Goal: Transaction & Acquisition: Purchase product/service

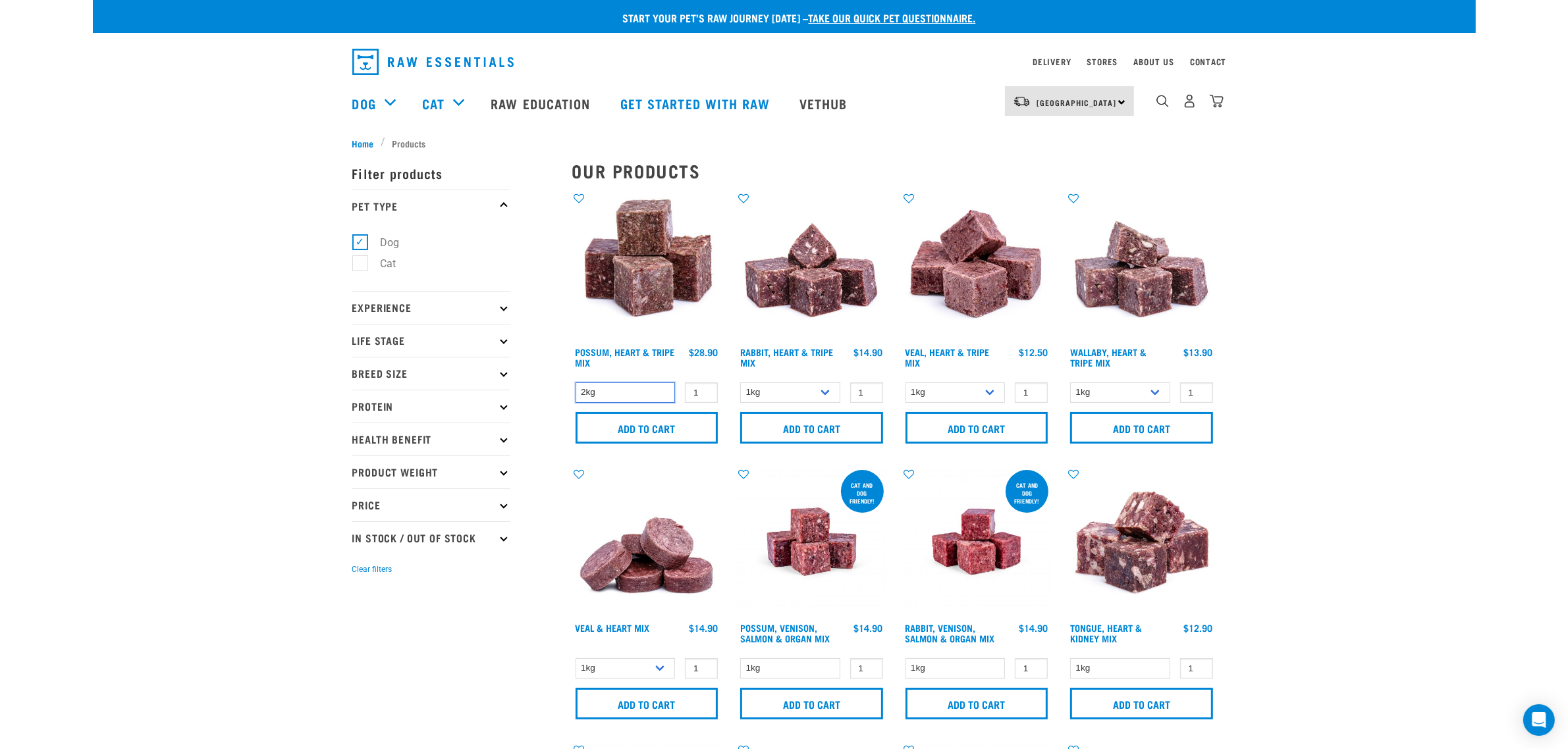
click at [616, 386] on select "2kg" at bounding box center [625, 392] width 100 height 20
drag, startPoint x: 1401, startPoint y: 462, endPoint x: 1374, endPoint y: 460, distance: 27.1
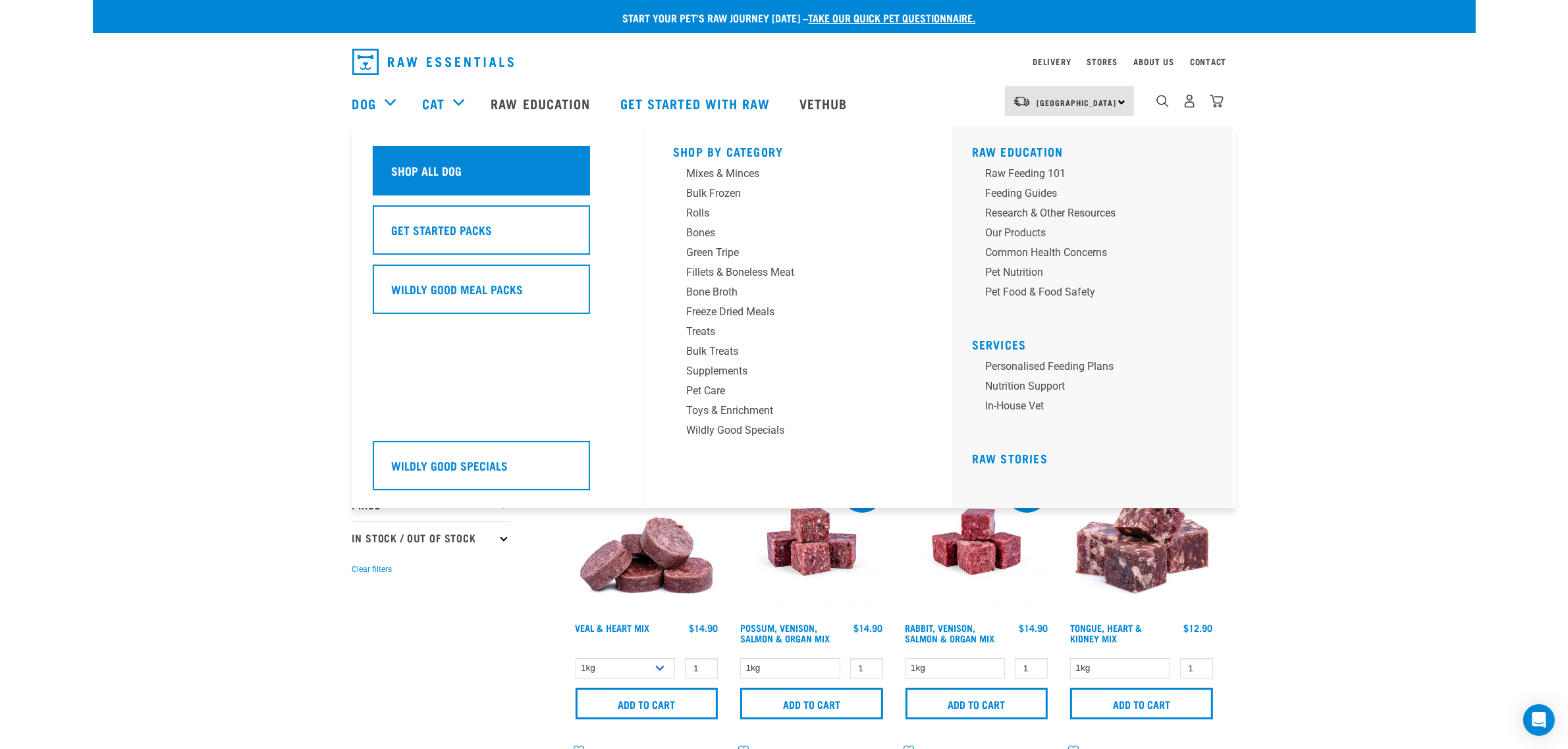
click at [514, 168] on div "Shop All Dog" at bounding box center [481, 170] width 217 height 50
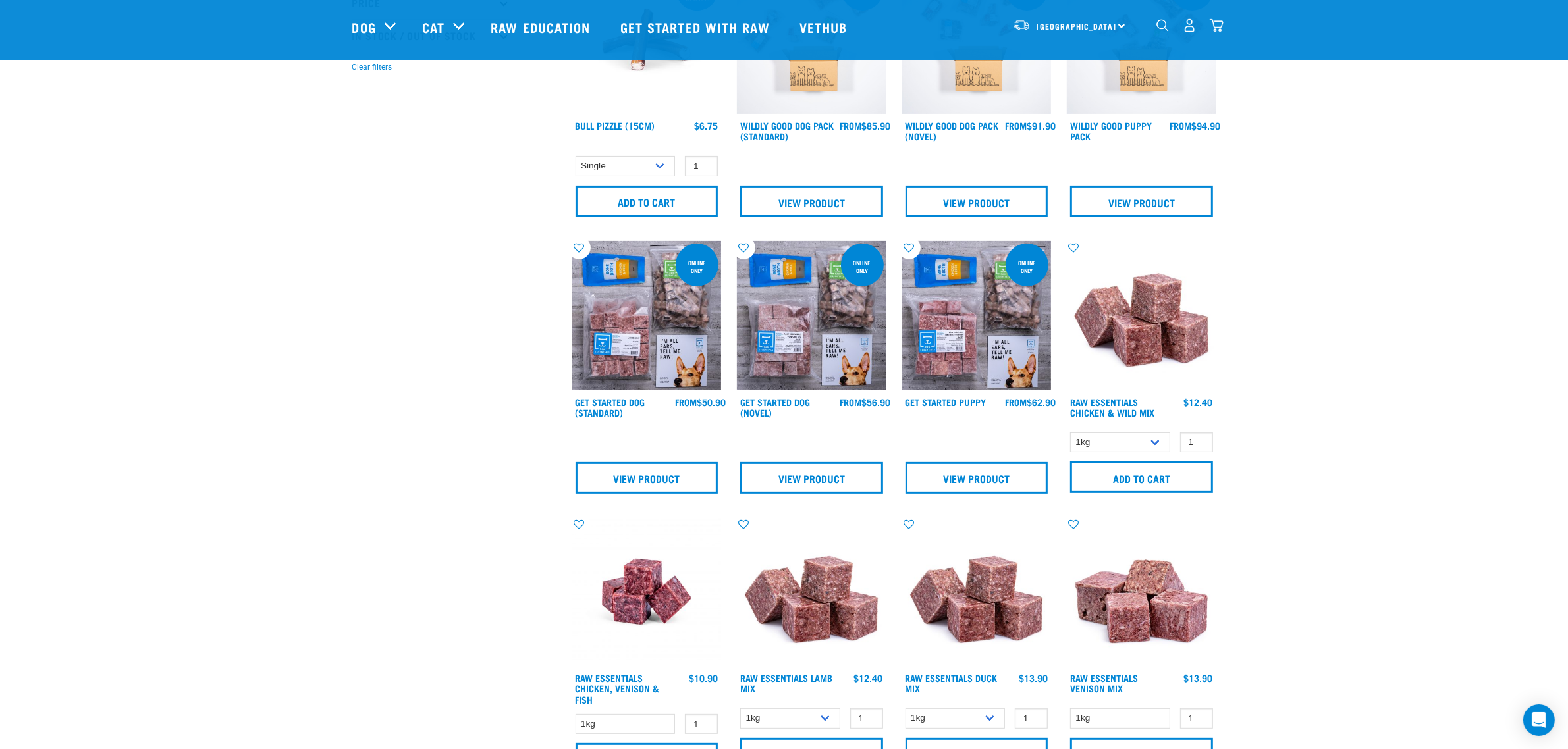
scroll to position [412, 0]
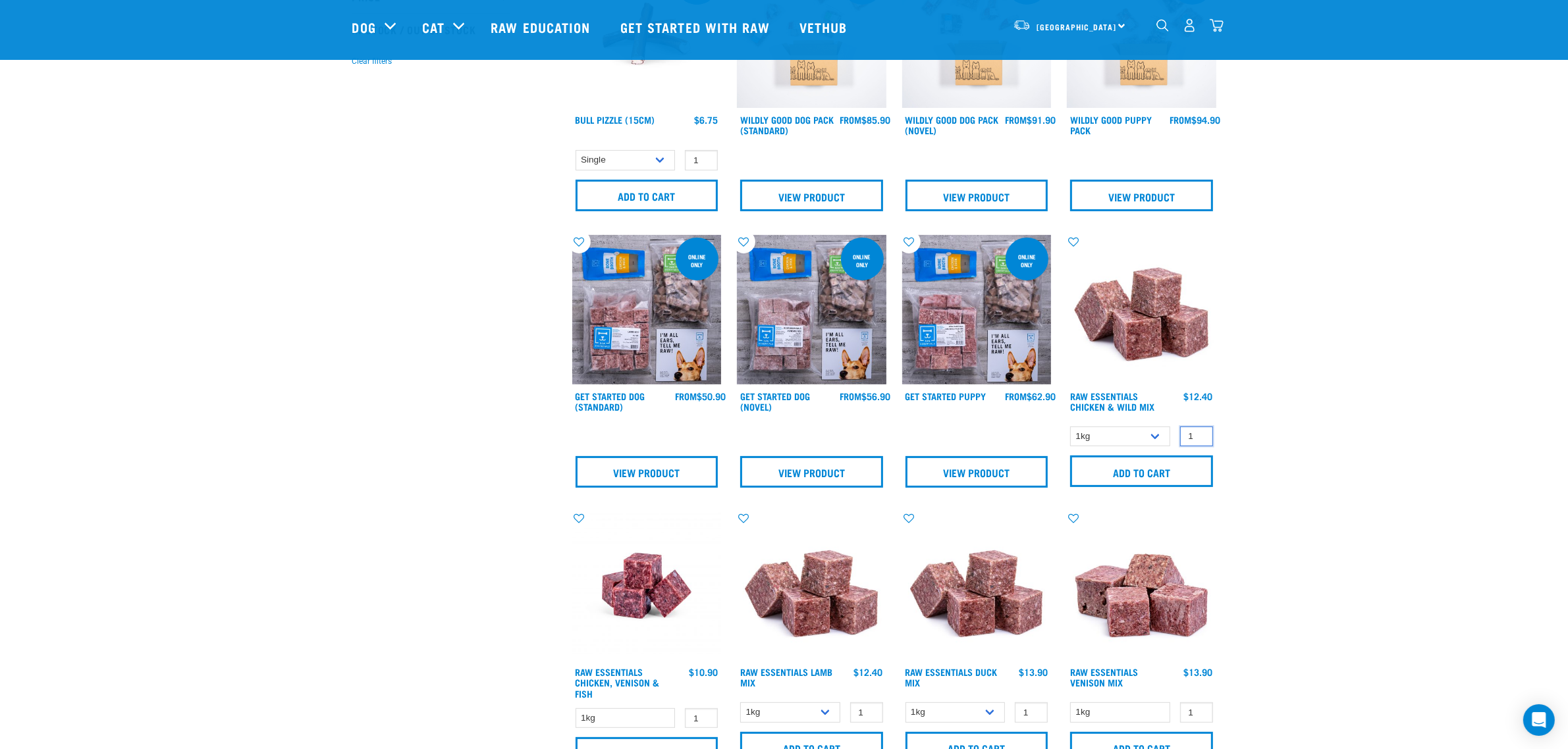
drag, startPoint x: 347, startPoint y: 604, endPoint x: 1404, endPoint y: 435, distance: 1070.4
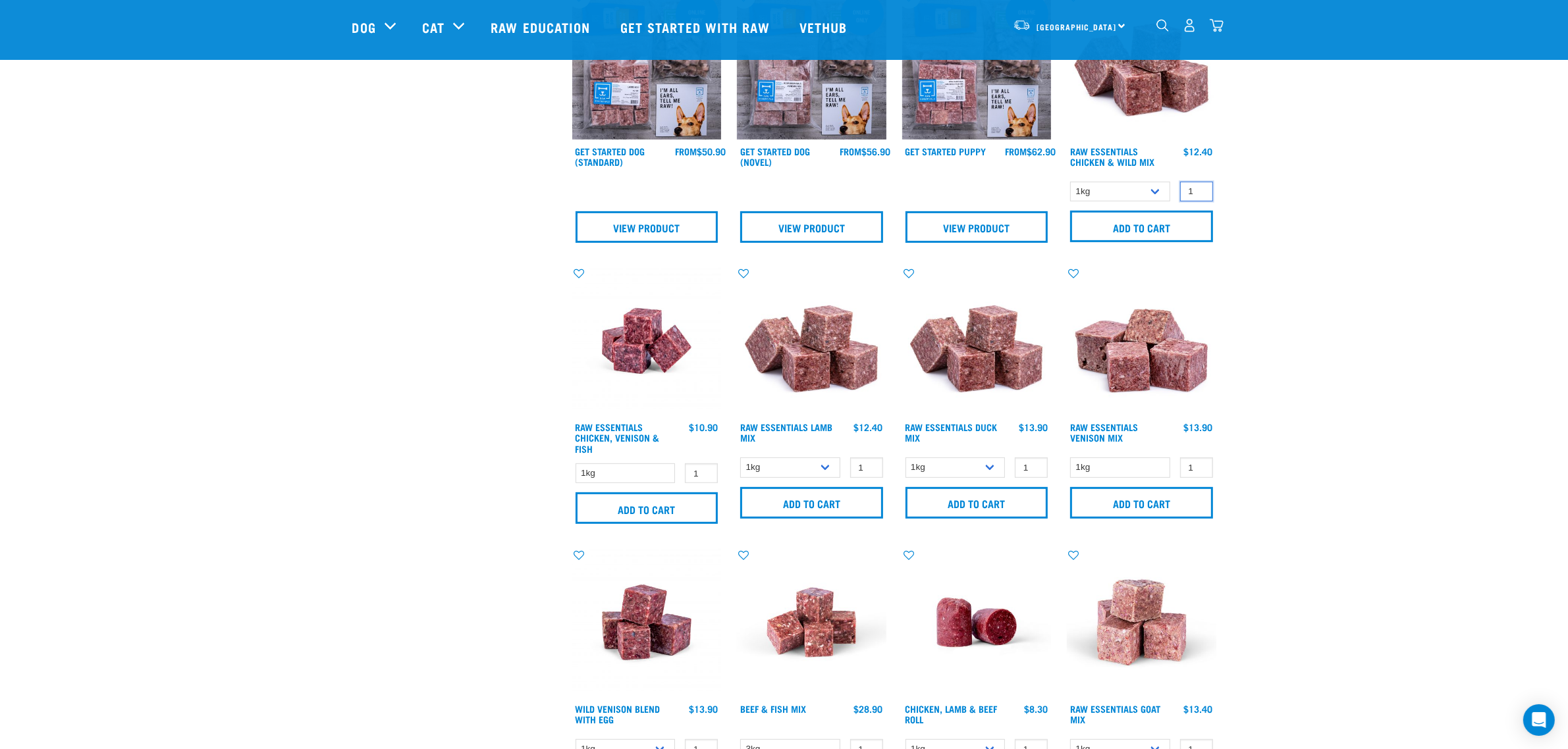
scroll to position [658, 0]
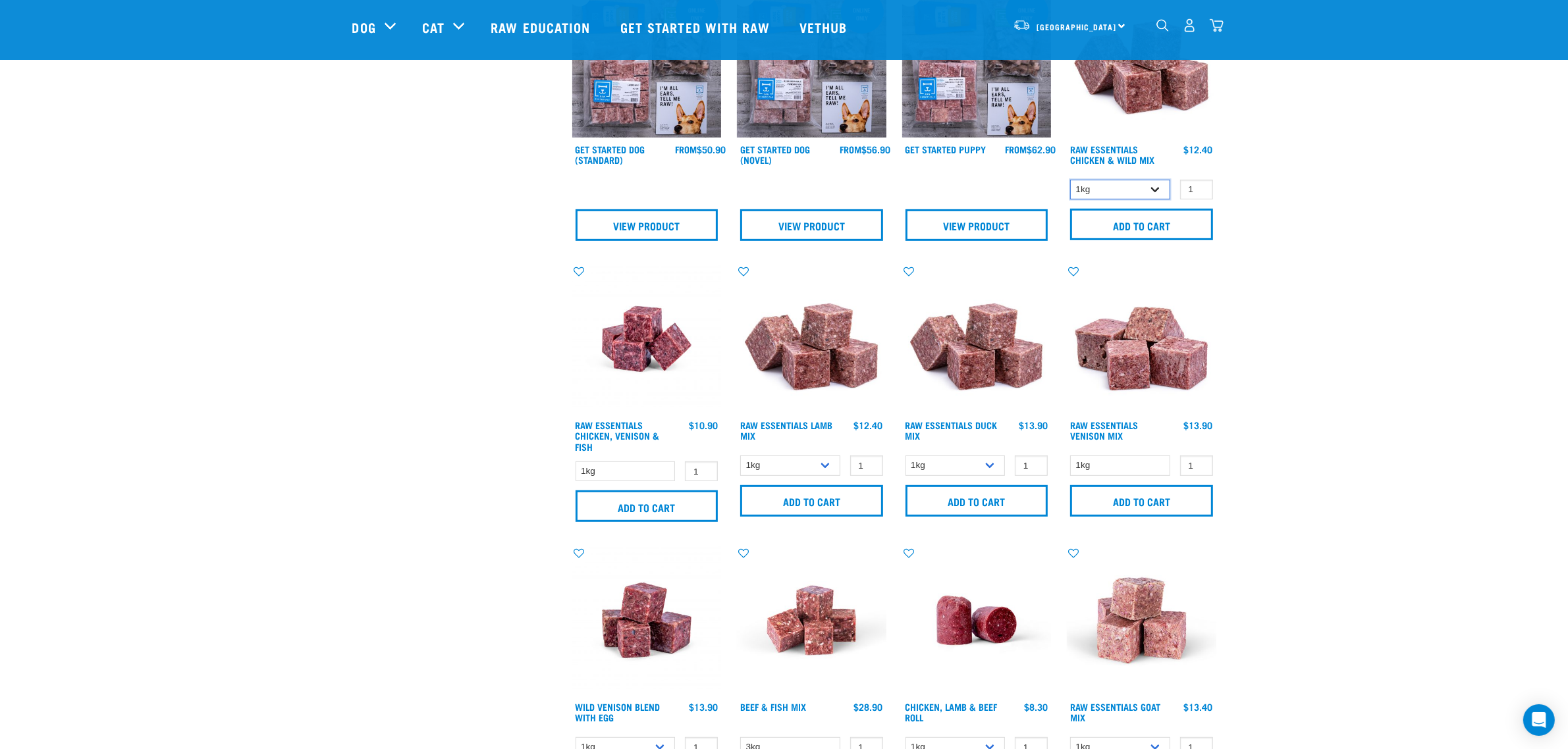
click at [1147, 182] on select "1kg 3kg Bulk (10kg)" at bounding box center [1120, 189] width 100 height 20
click at [1288, 204] on div "Start your pet’s raw journey today – take our quick pet questionnaire. Delivery…" at bounding box center [784, 697] width 1383 height 2712
click at [1098, 459] on select "1kg" at bounding box center [1120, 465] width 100 height 20
click at [1267, 439] on div "Start your pet’s raw journey [DATE] – take our quick pet questionnaire. Deliver…" at bounding box center [784, 697] width 1383 height 2712
click at [986, 461] on select "1kg 3kg" at bounding box center [955, 465] width 100 height 20
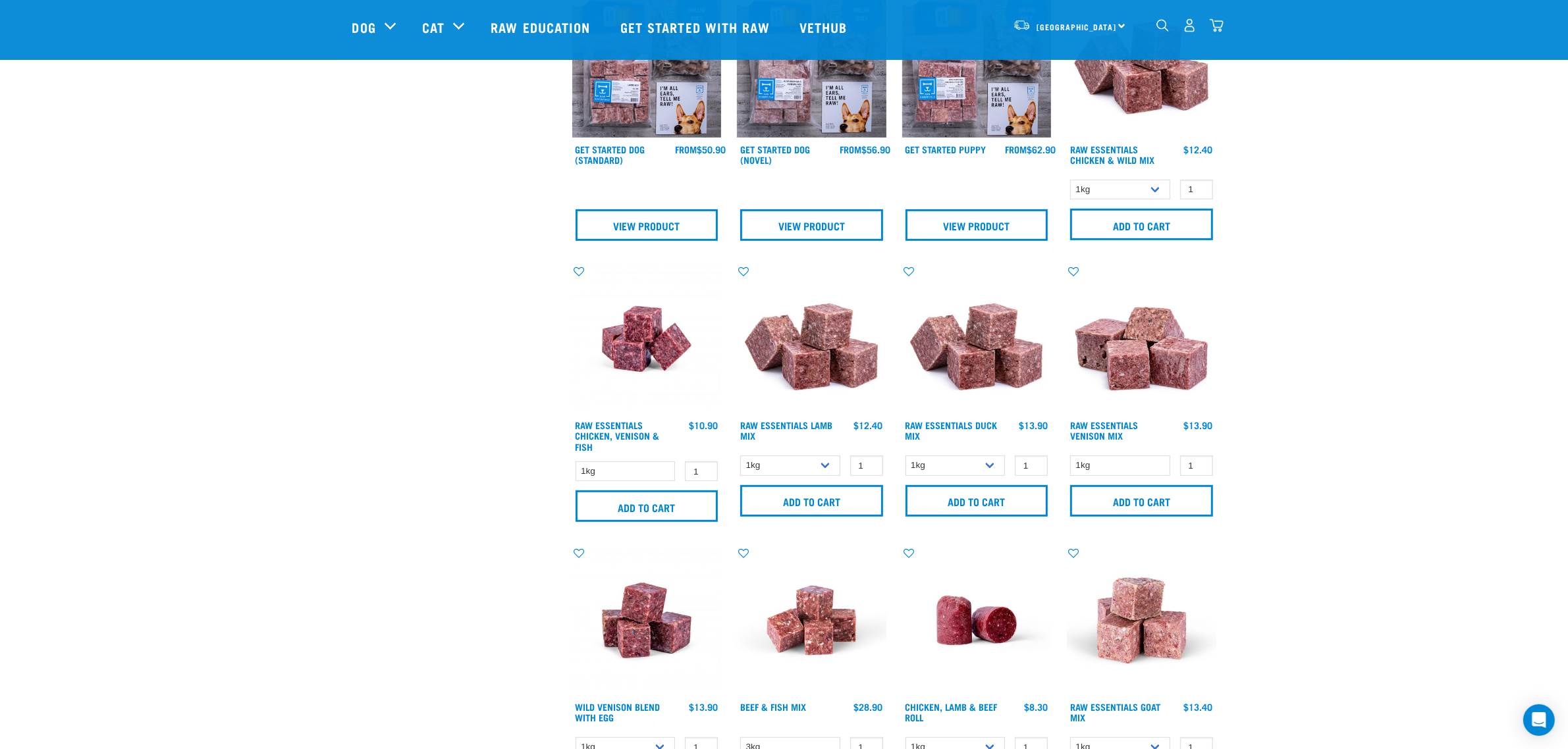
click at [1305, 426] on div "Start your pet’s raw journey today – take our quick pet questionnaire. Delivery…" at bounding box center [784, 697] width 1383 height 2712
click at [791, 464] on select "1kg 3kg Bulk (10kg)" at bounding box center [790, 465] width 100 height 20
click at [620, 472] on select "1kg" at bounding box center [625, 471] width 100 height 20
click at [402, 481] on div "× Filter products Pet Type Dog Cat Experience New Raw Feeder Experienced Raw Fe…" at bounding box center [454, 725] width 220 height 2675
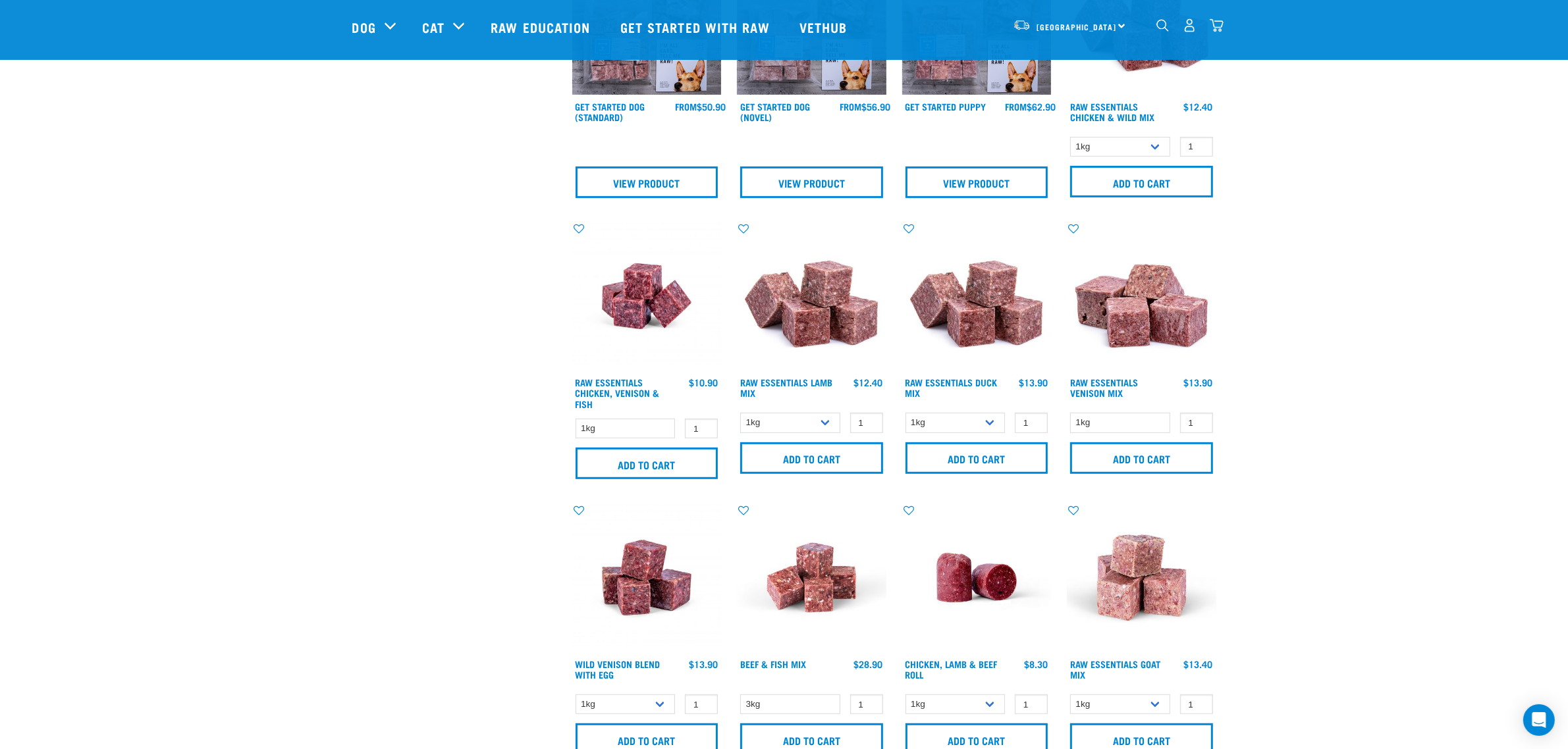
scroll to position [741, 0]
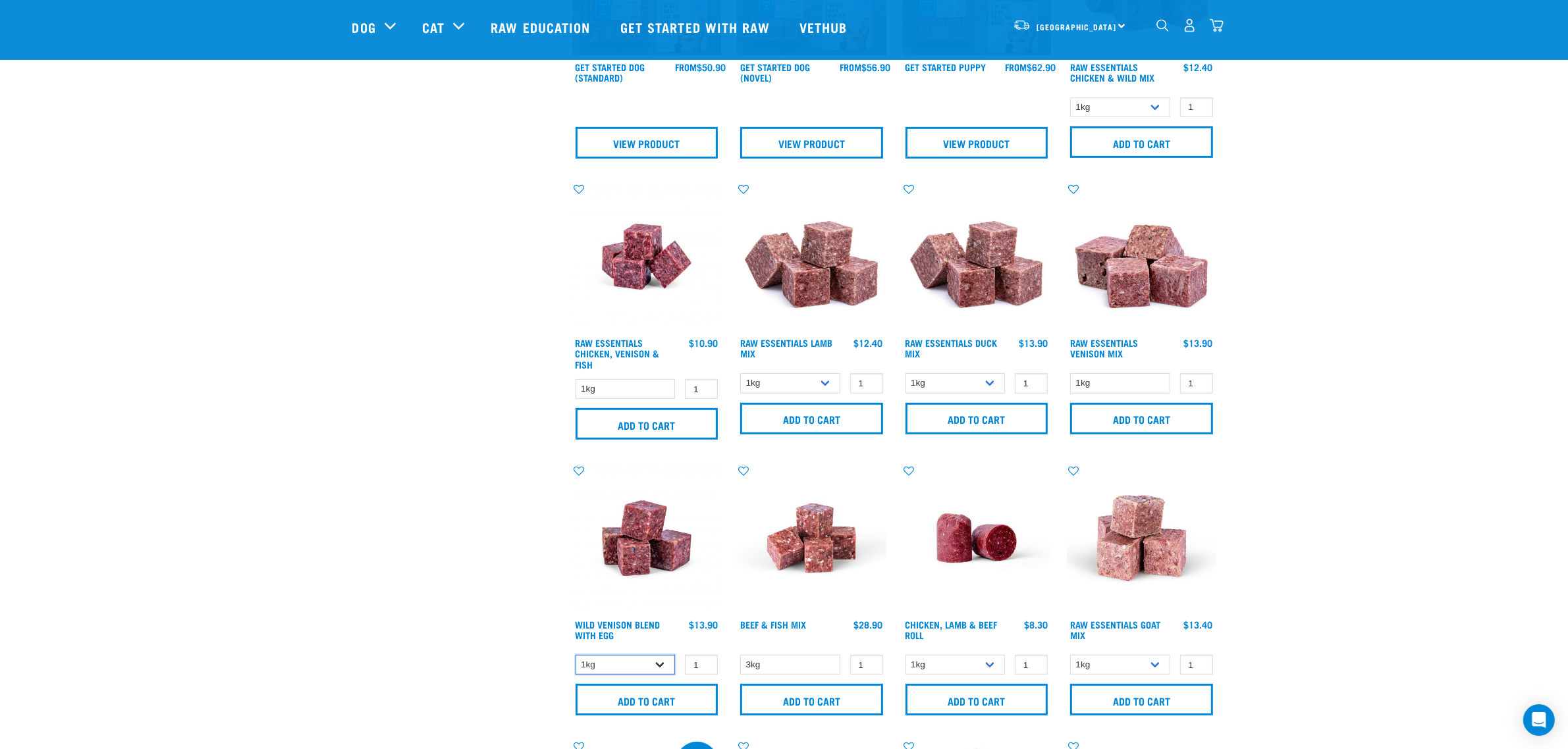
click at [601, 664] on select "1kg 3kg Bulk (10kg)" at bounding box center [625, 664] width 100 height 20
click at [257, 418] on div "Start your pet’s raw journey today – take our quick pet questionnaire. Delivery…" at bounding box center [784, 615] width 1383 height 2712
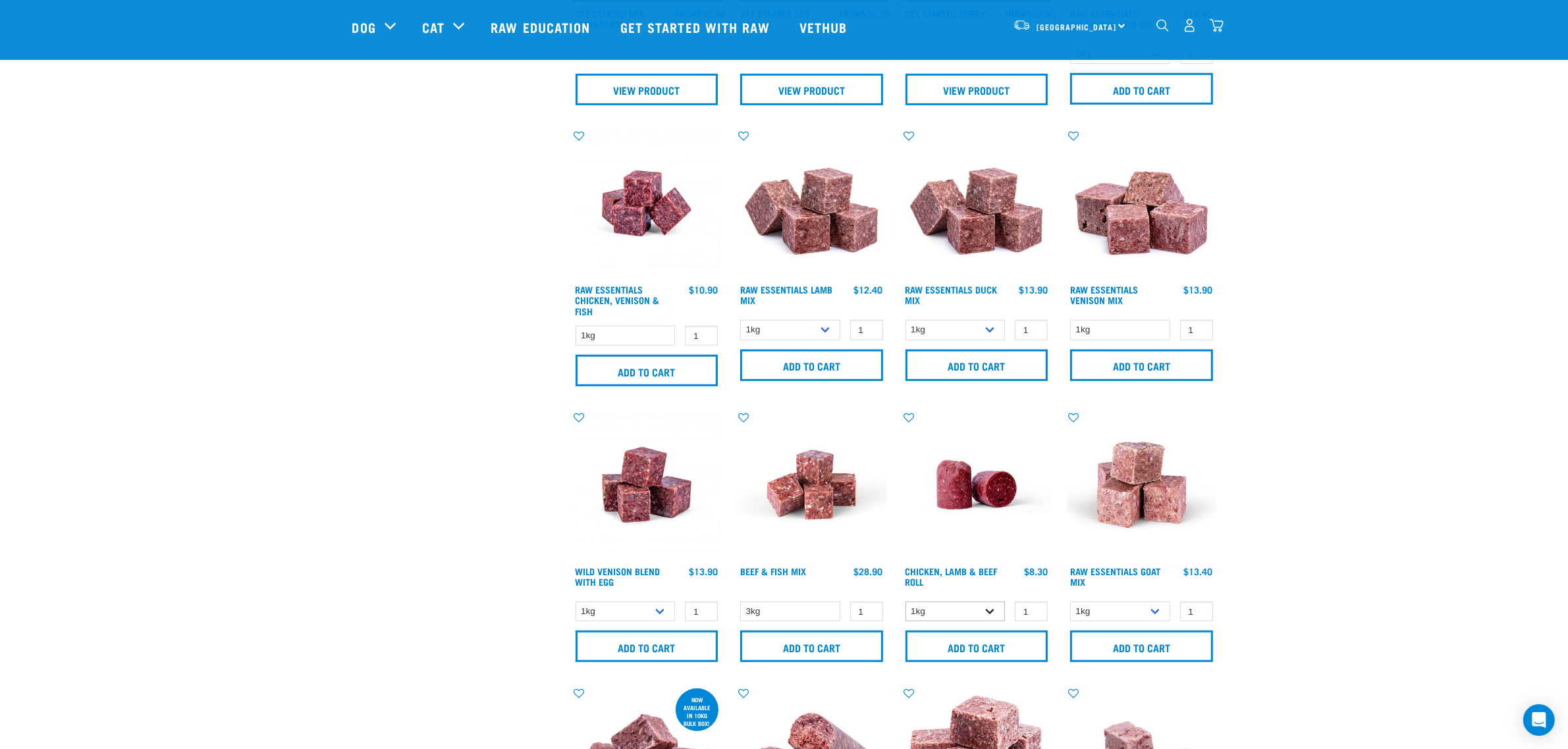
scroll to position [823, 0]
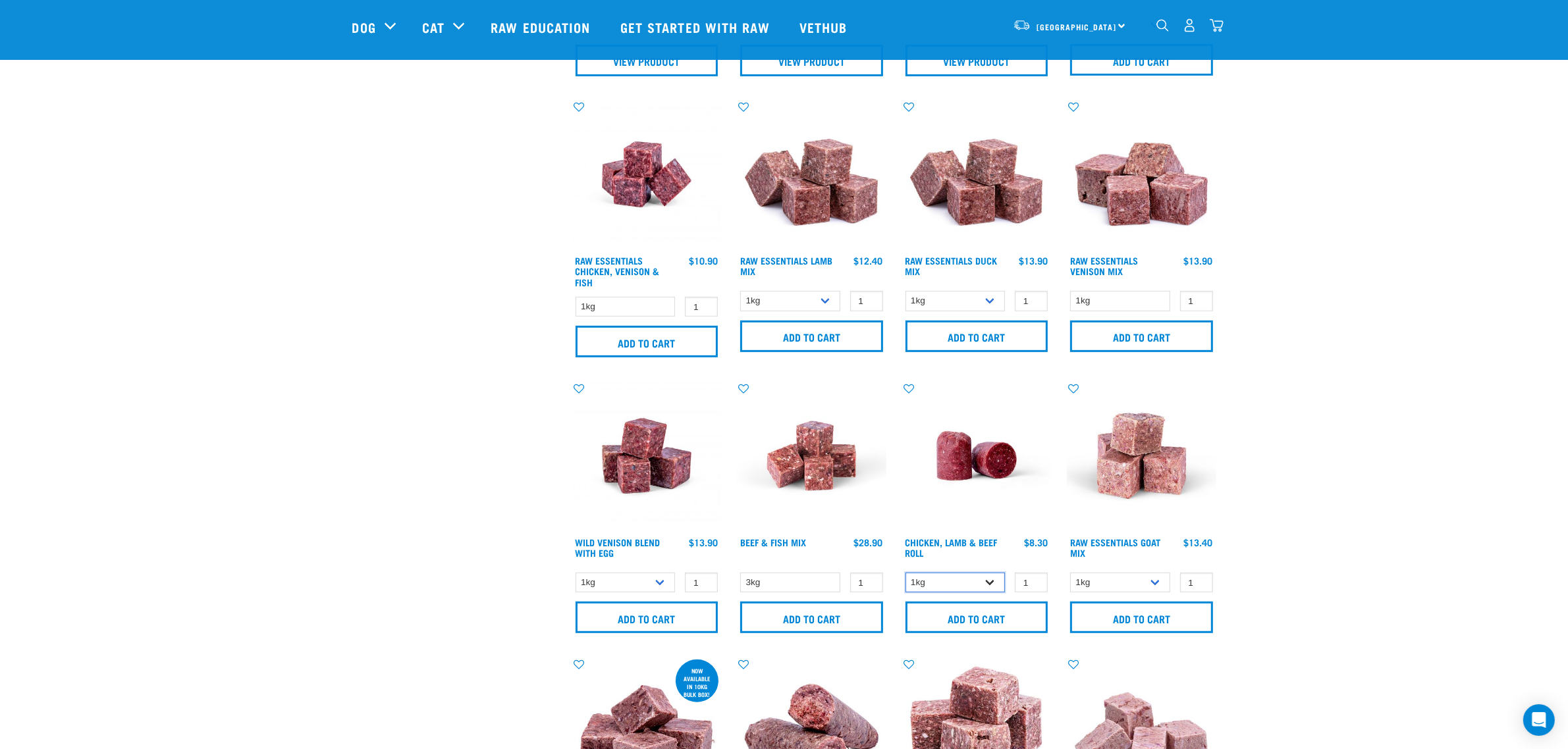
click at [977, 581] on select "1kg Bulk (10kg)" at bounding box center [955, 583] width 100 height 20
click at [1229, 528] on div "Start your pet’s raw journey today – take our quick pet questionnaire. Delivery…" at bounding box center [784, 532] width 1383 height 2712
click at [1127, 590] on select "1kg 3kg" at bounding box center [1120, 583] width 100 height 20
drag, startPoint x: 1313, startPoint y: 543, endPoint x: 1305, endPoint y: 544, distance: 8.1
click at [1313, 544] on div "Start your pet’s raw journey today – take our quick pet questionnaire. Delivery…" at bounding box center [784, 532] width 1383 height 2712
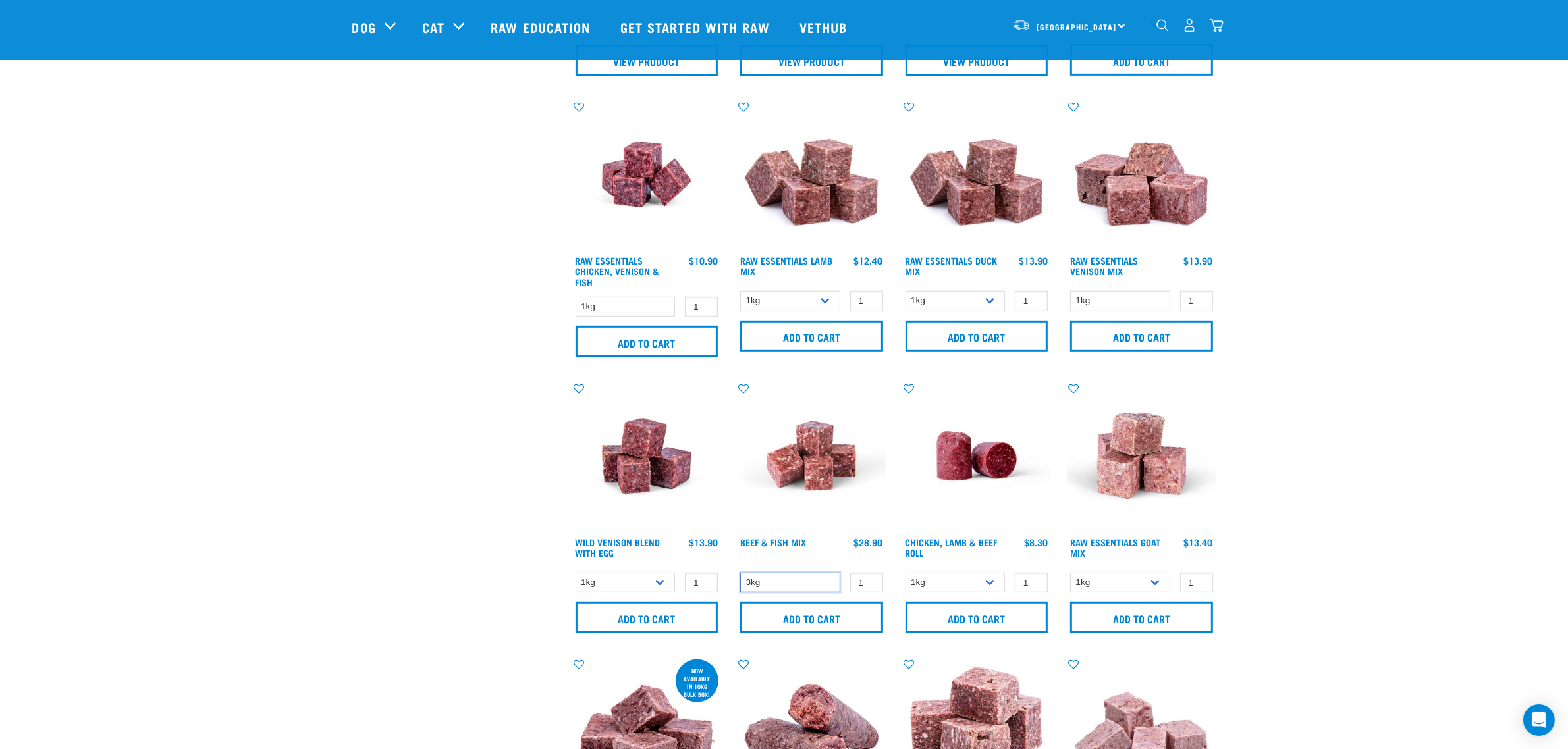
click at [748, 574] on select "3kg" at bounding box center [790, 583] width 100 height 20
click at [300, 481] on div "Start your pet’s raw journey today – take our quick pet questionnaire. Delivery…" at bounding box center [784, 532] width 1383 height 2712
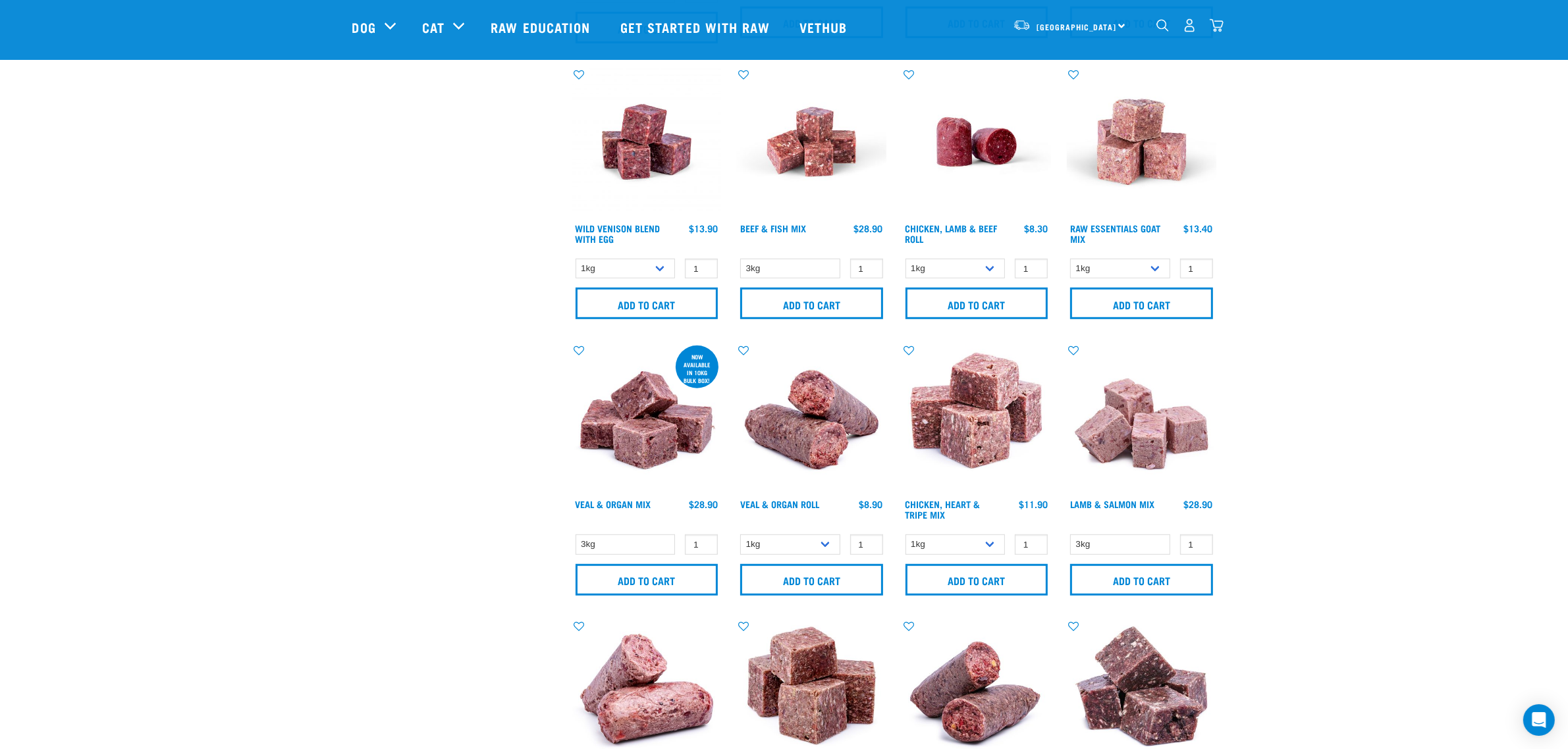
scroll to position [1152, 0]
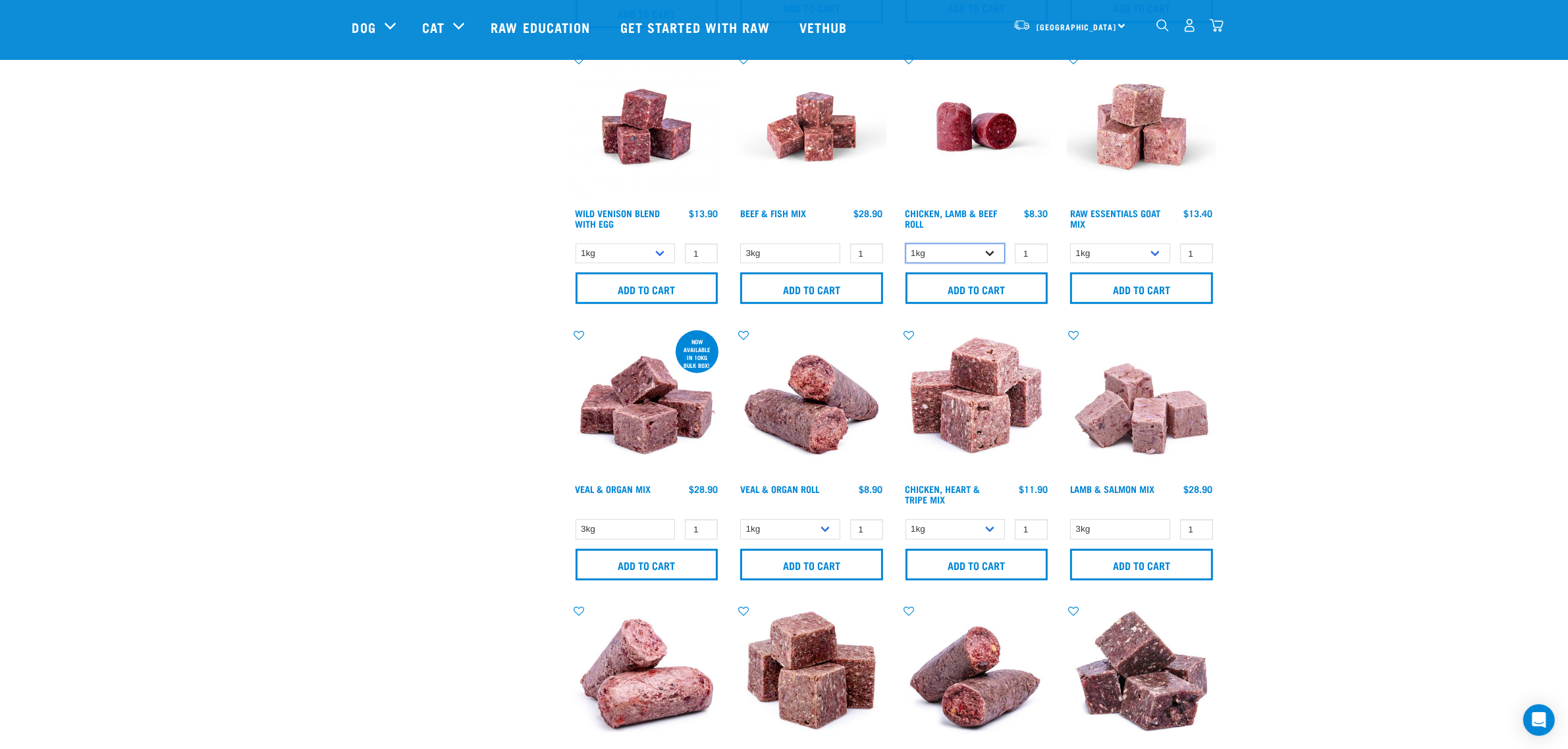
click at [942, 248] on select "1kg Bulk (10kg)" at bounding box center [955, 254] width 100 height 20
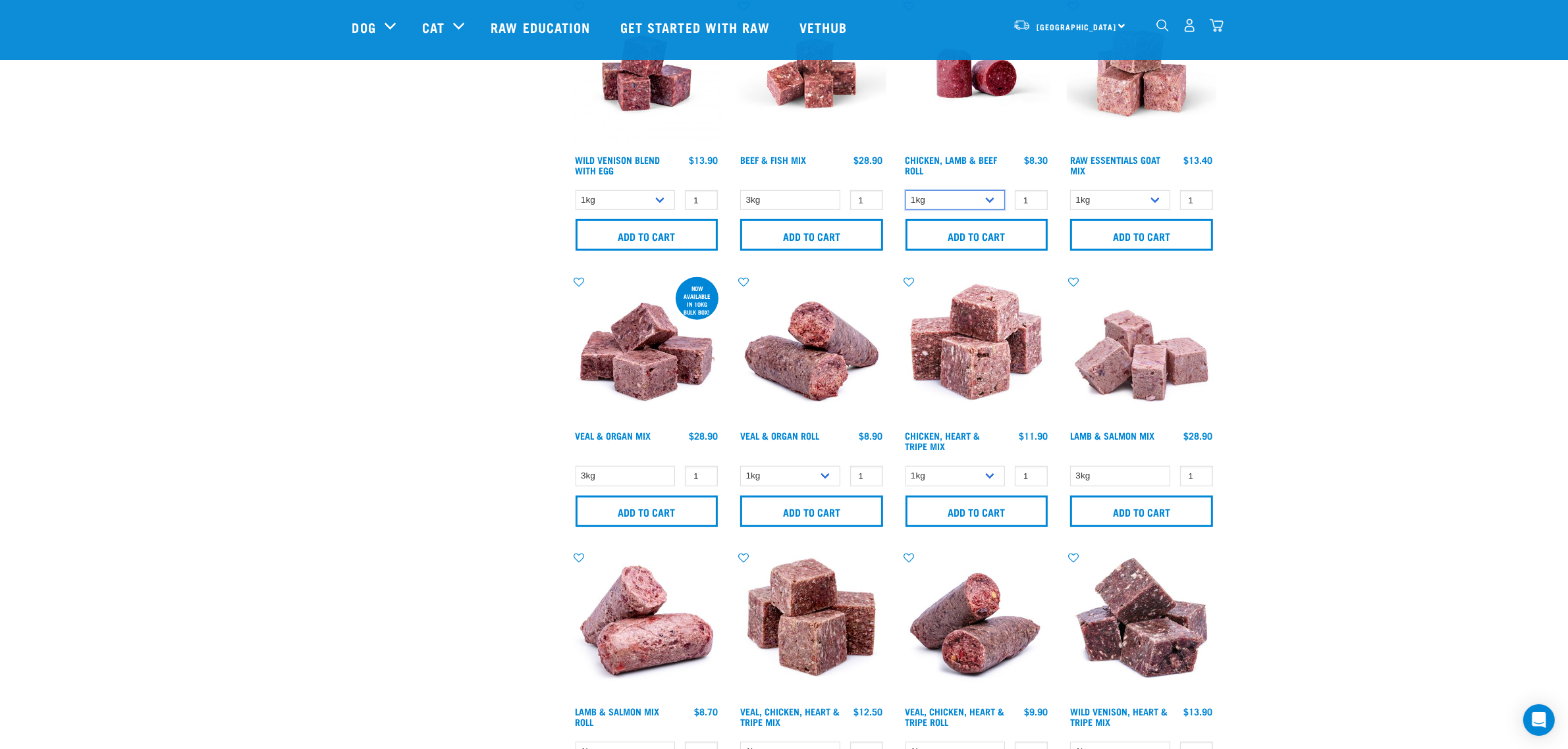
scroll to position [1234, 0]
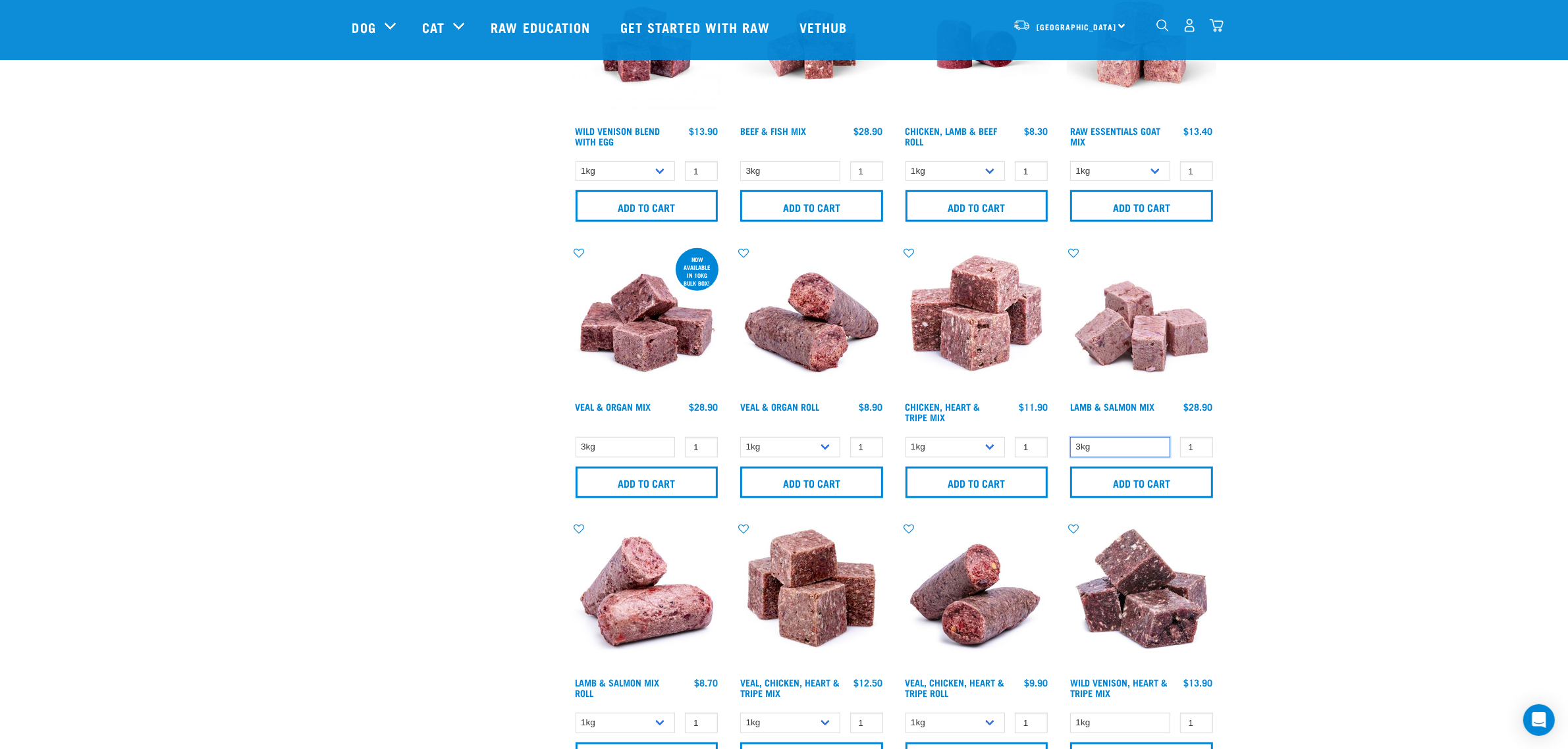
click at [1127, 449] on select "3kg" at bounding box center [1120, 447] width 100 height 20
click at [1259, 426] on div "Start your pet’s raw journey today – take our quick pet questionnaire. Delivery…" at bounding box center [784, 122] width 1383 height 2712
click at [990, 449] on select "1kg 3kg" at bounding box center [955, 447] width 100 height 20
click at [1329, 304] on div "Start your pet’s raw journey today – take our quick pet questionnaire. Delivery…" at bounding box center [784, 122] width 1383 height 2712
drag, startPoint x: 995, startPoint y: 298, endPoint x: 1327, endPoint y: 284, distance: 332.3
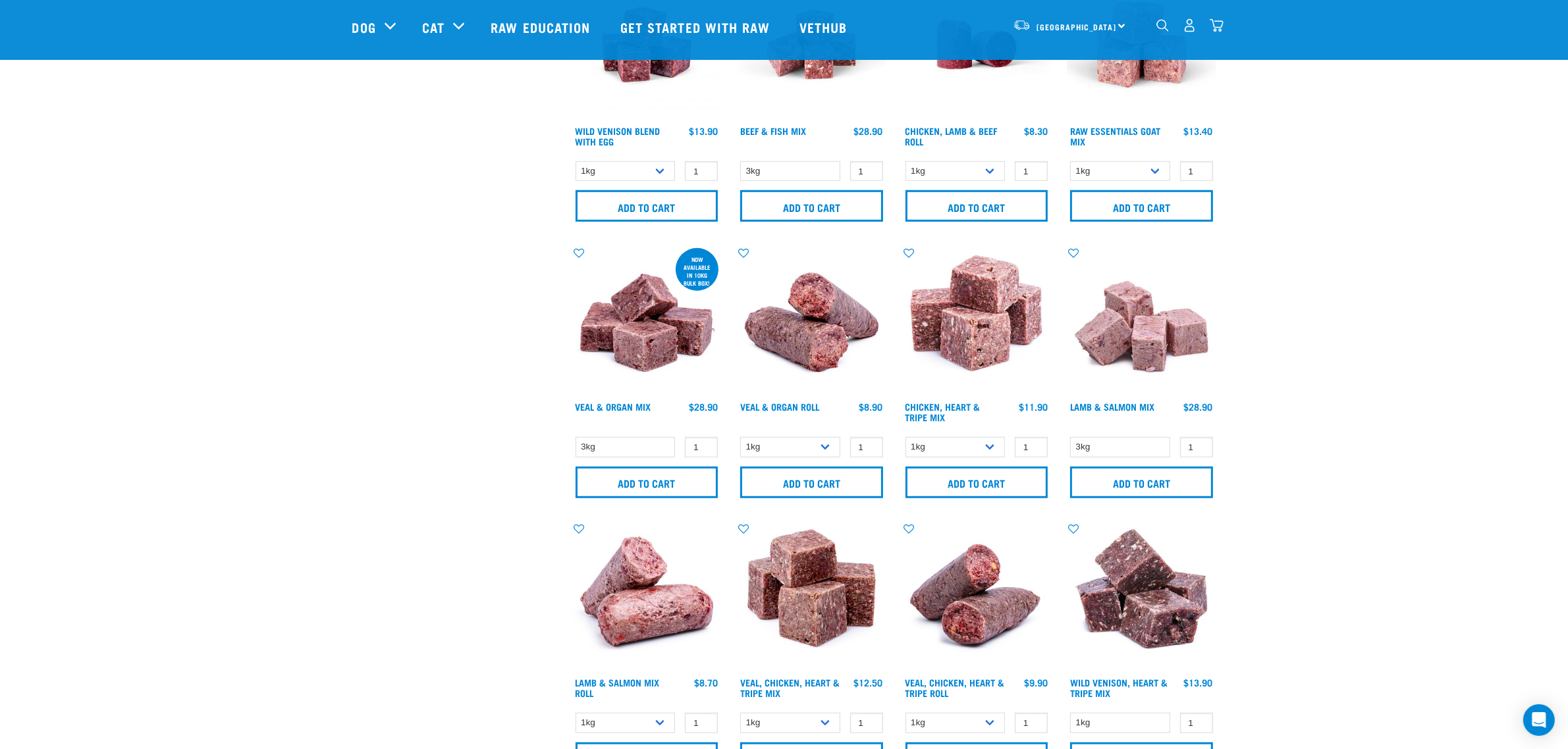
click at [1327, 284] on div "Start your pet’s raw journey today – take our quick pet questionnaire. Delivery…" at bounding box center [784, 122] width 1383 height 2712
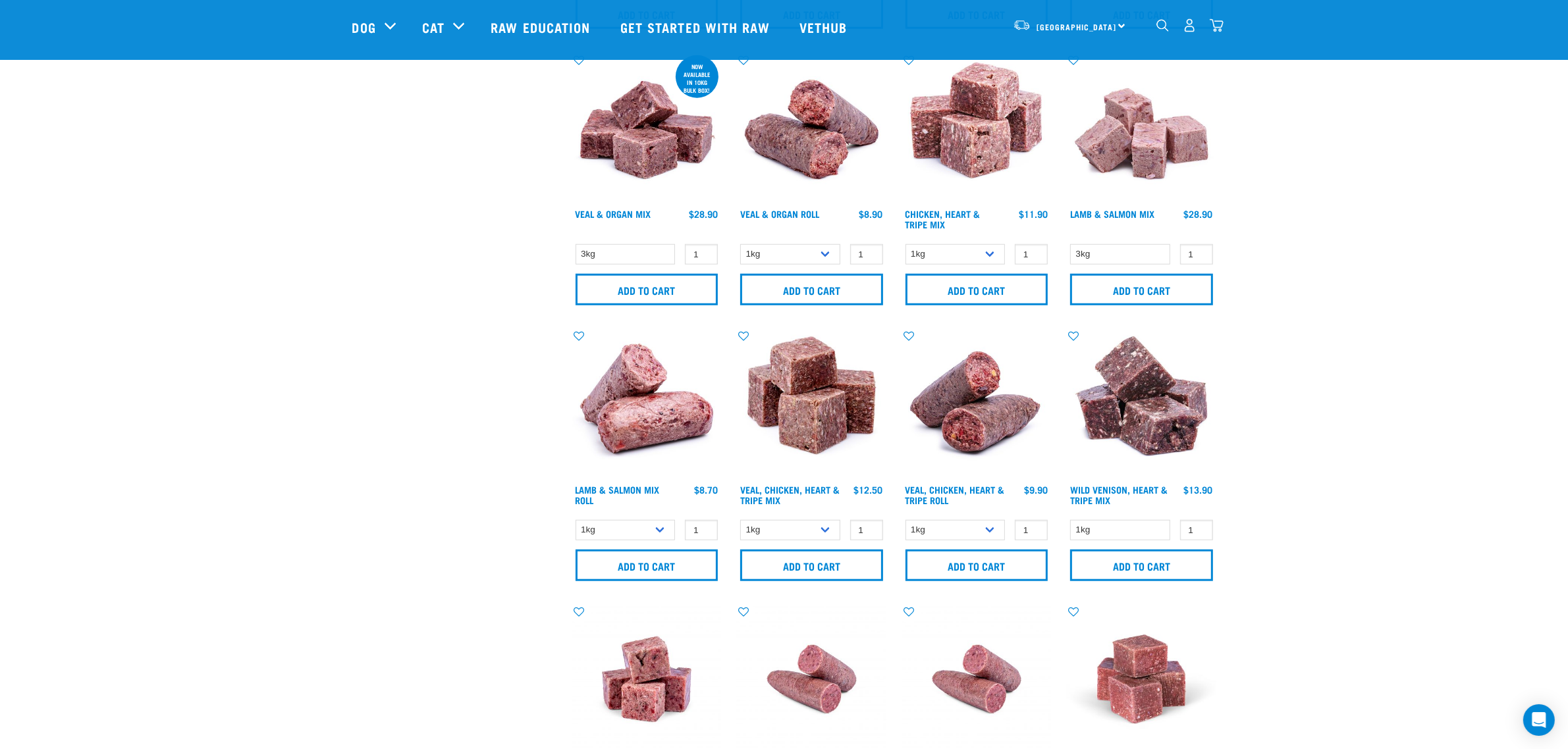
scroll to position [1728, 0]
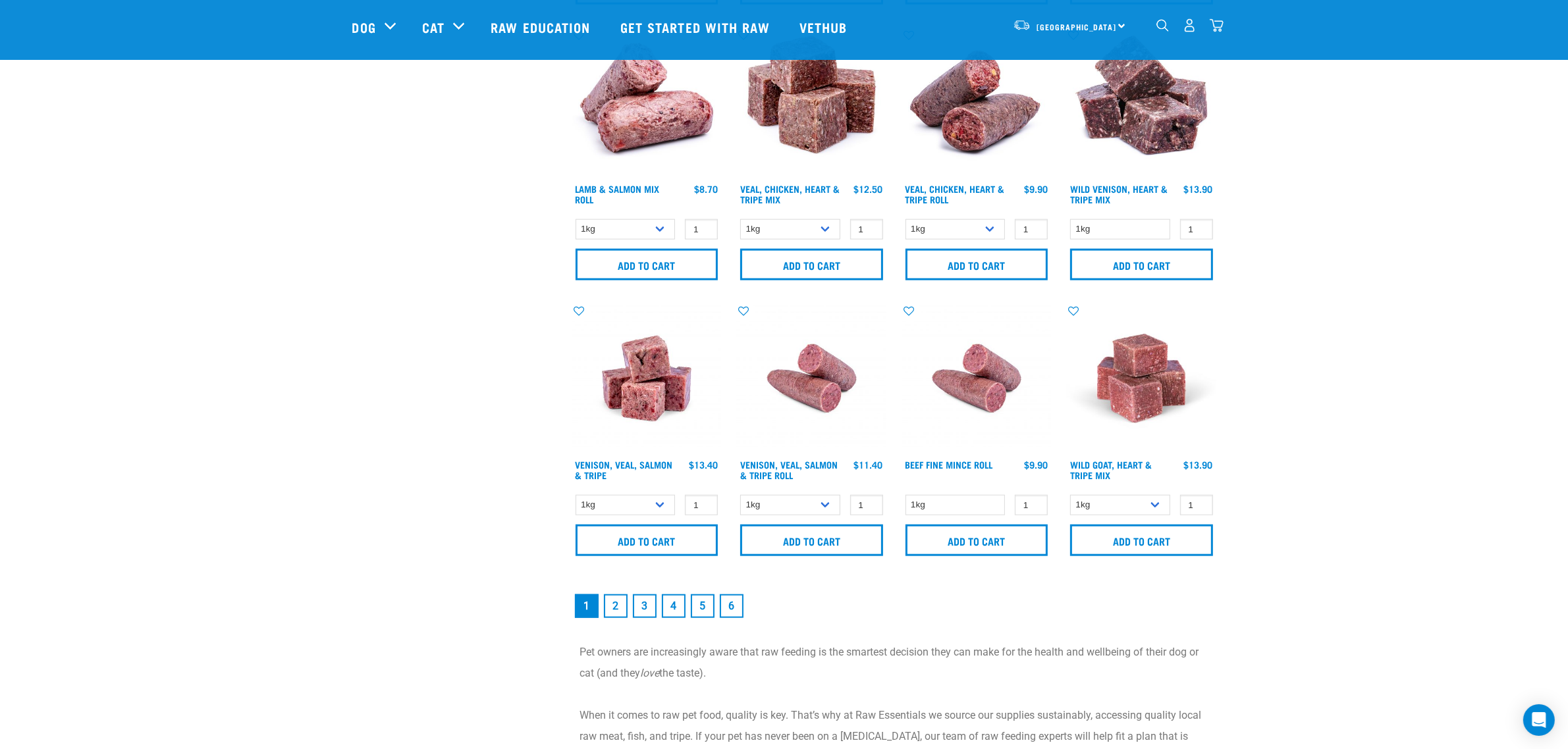
click at [621, 606] on link "2" at bounding box center [616, 606] width 24 height 24
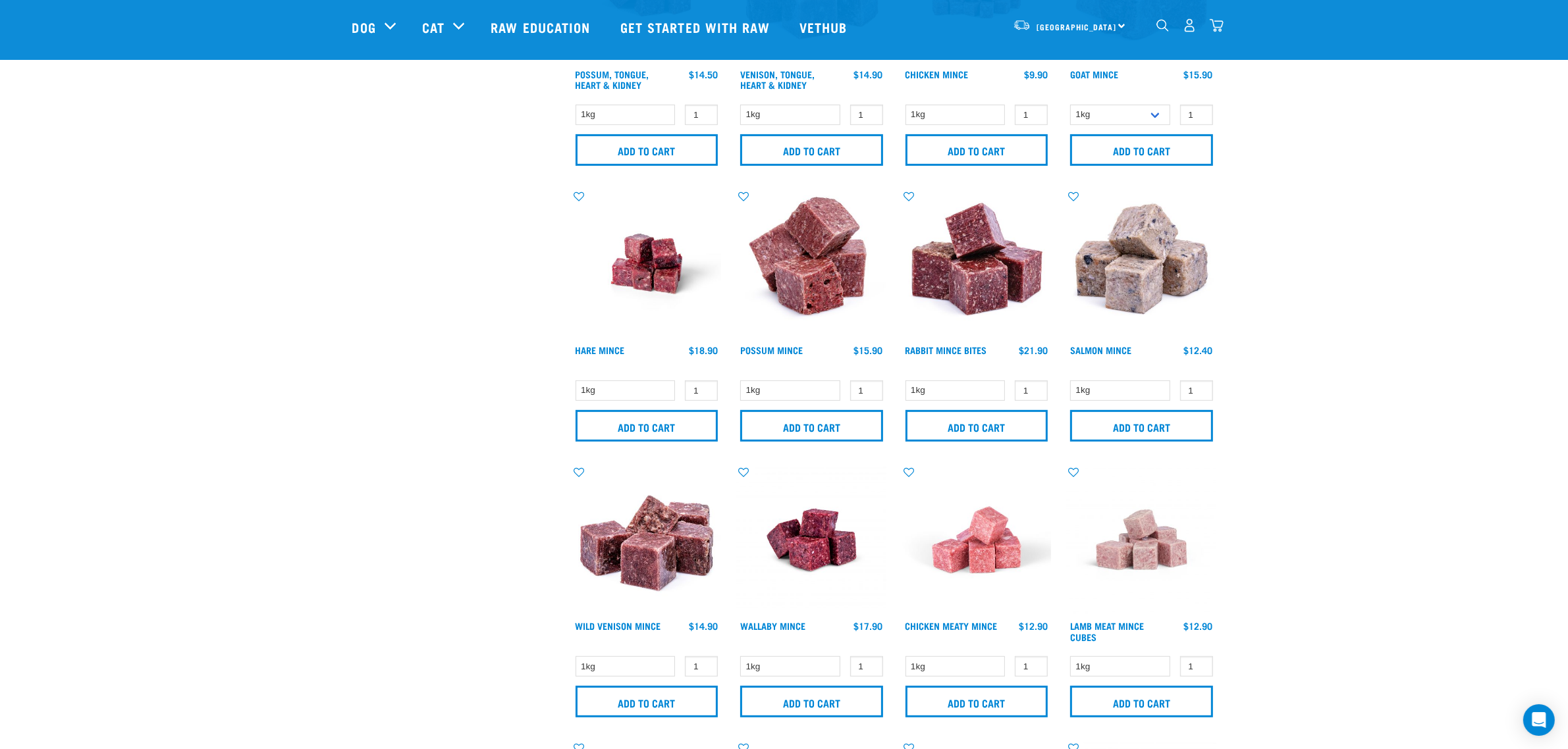
scroll to position [741, 0]
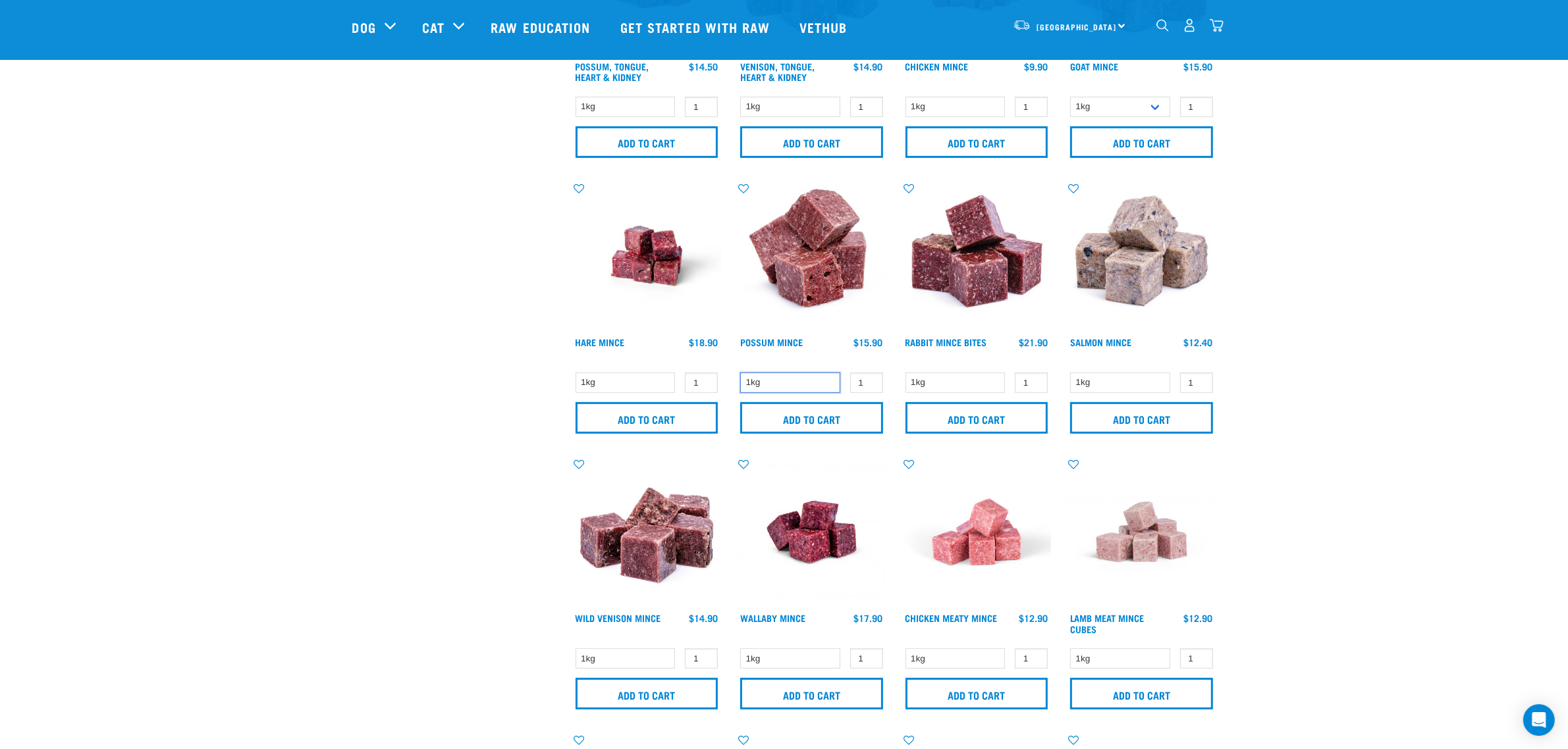
click at [792, 382] on select "1kg" at bounding box center [790, 382] width 100 height 20
drag, startPoint x: 963, startPoint y: 381, endPoint x: 969, endPoint y: 385, distance: 7.2
click at [963, 381] on select "1kg" at bounding box center [955, 382] width 100 height 20
click at [1111, 381] on select "1kg" at bounding box center [1120, 382] width 100 height 20
click at [1319, 392] on div "Start your pet’s raw journey today – take our quick pet questionnaire. Delivery…" at bounding box center [784, 430] width 1383 height 2342
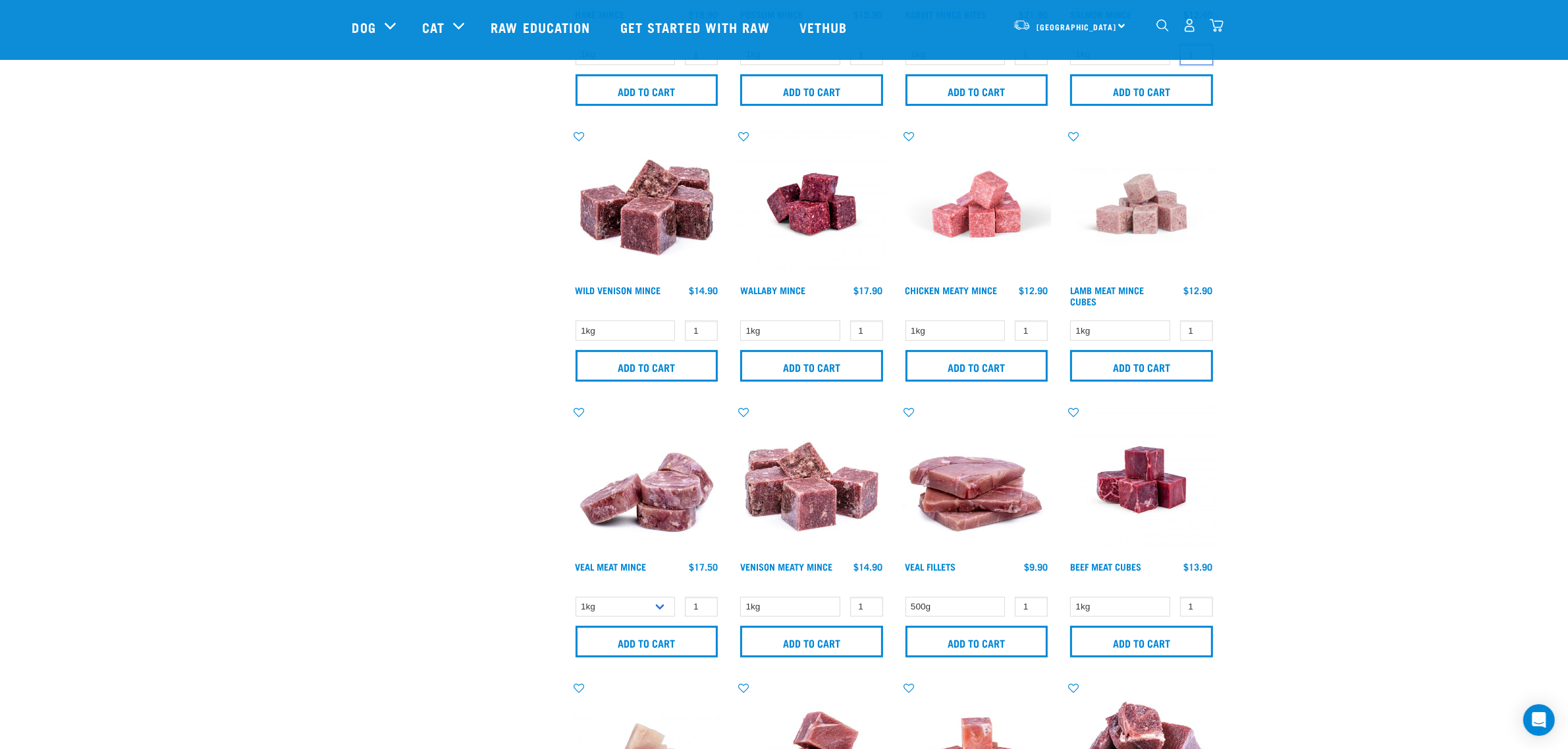
scroll to position [1070, 0]
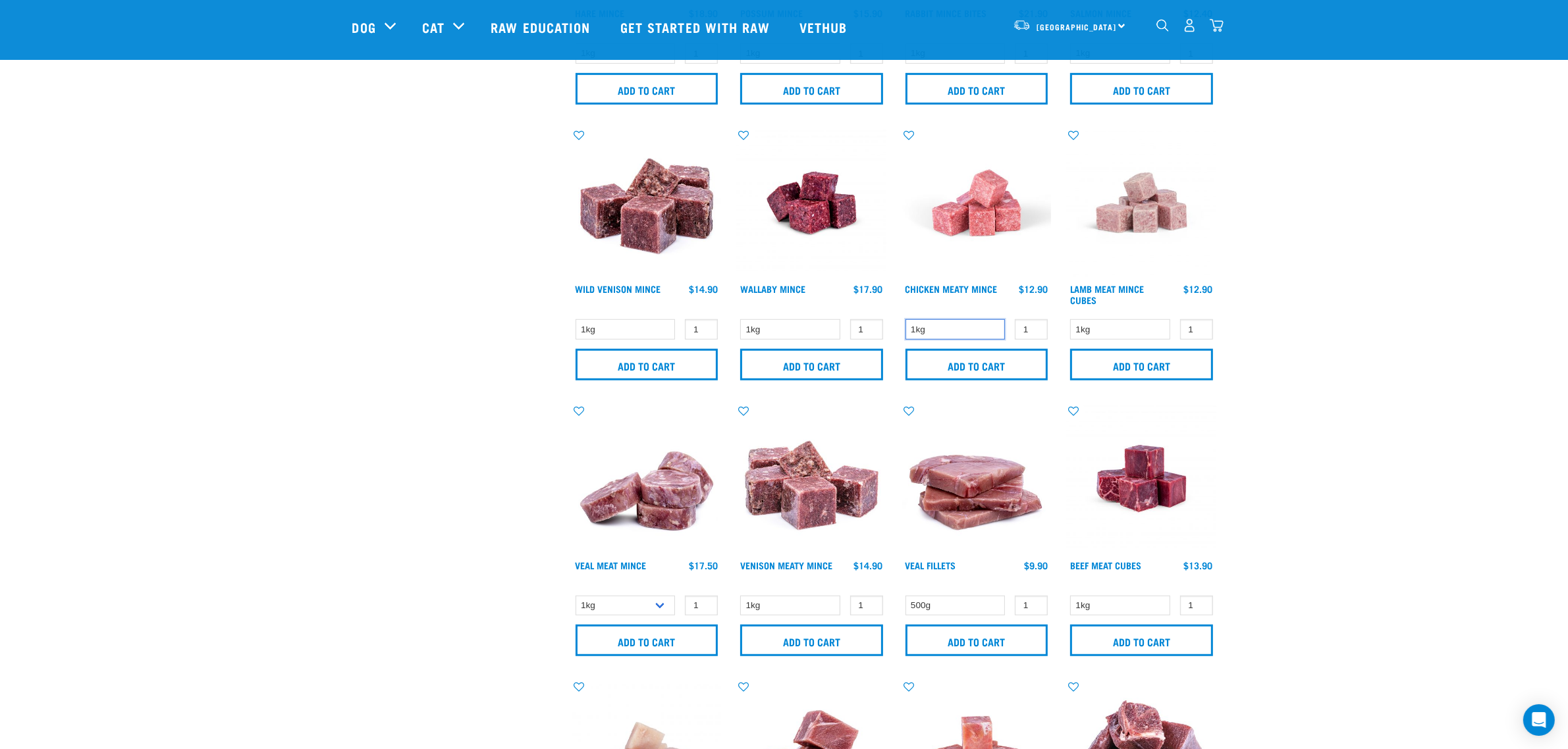
click at [942, 329] on select "1kg" at bounding box center [955, 329] width 100 height 20
click at [1317, 357] on div "Start your pet’s raw journey today – take our quick pet questionnaire. Delivery…" at bounding box center [784, 101] width 1383 height 2342
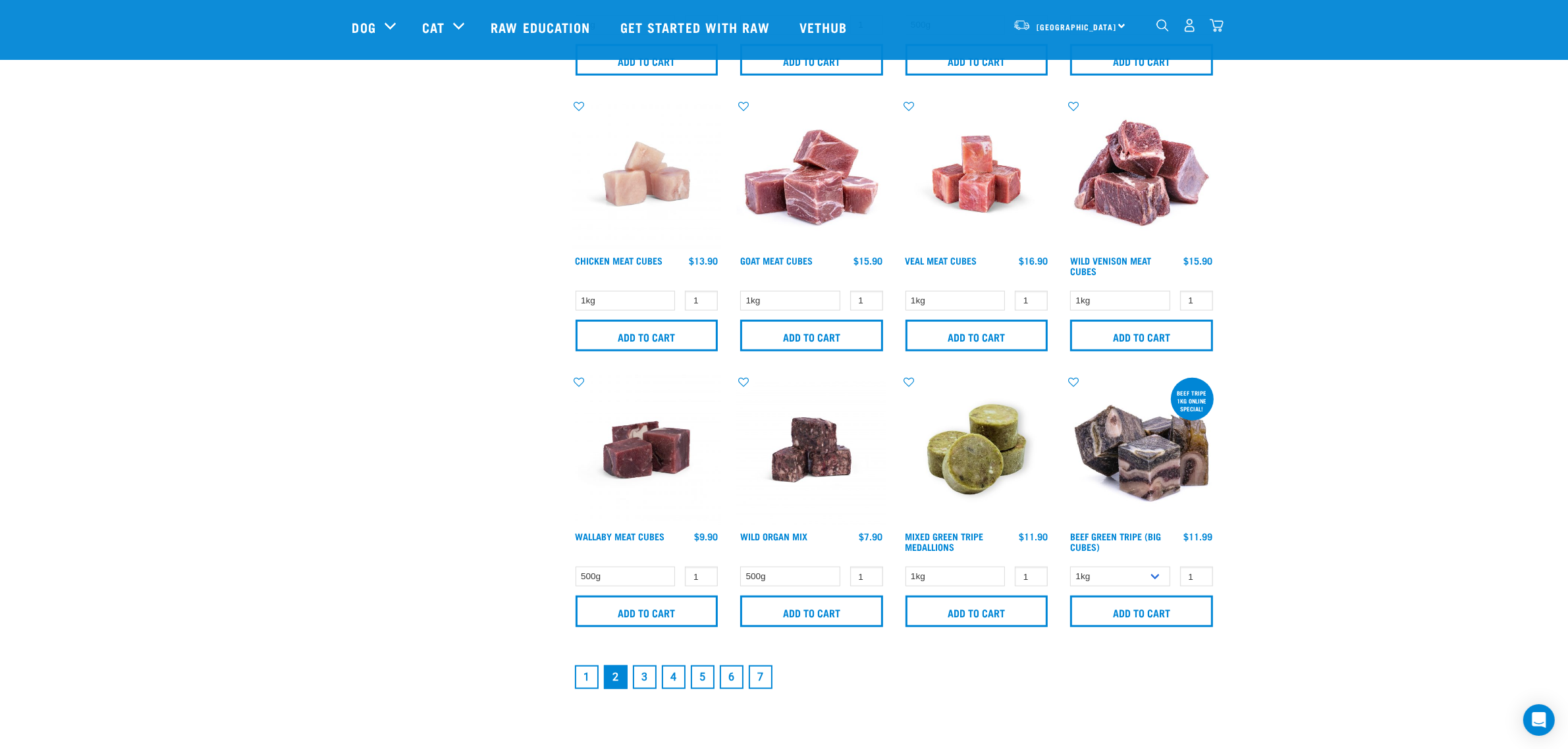
scroll to position [1728, 0]
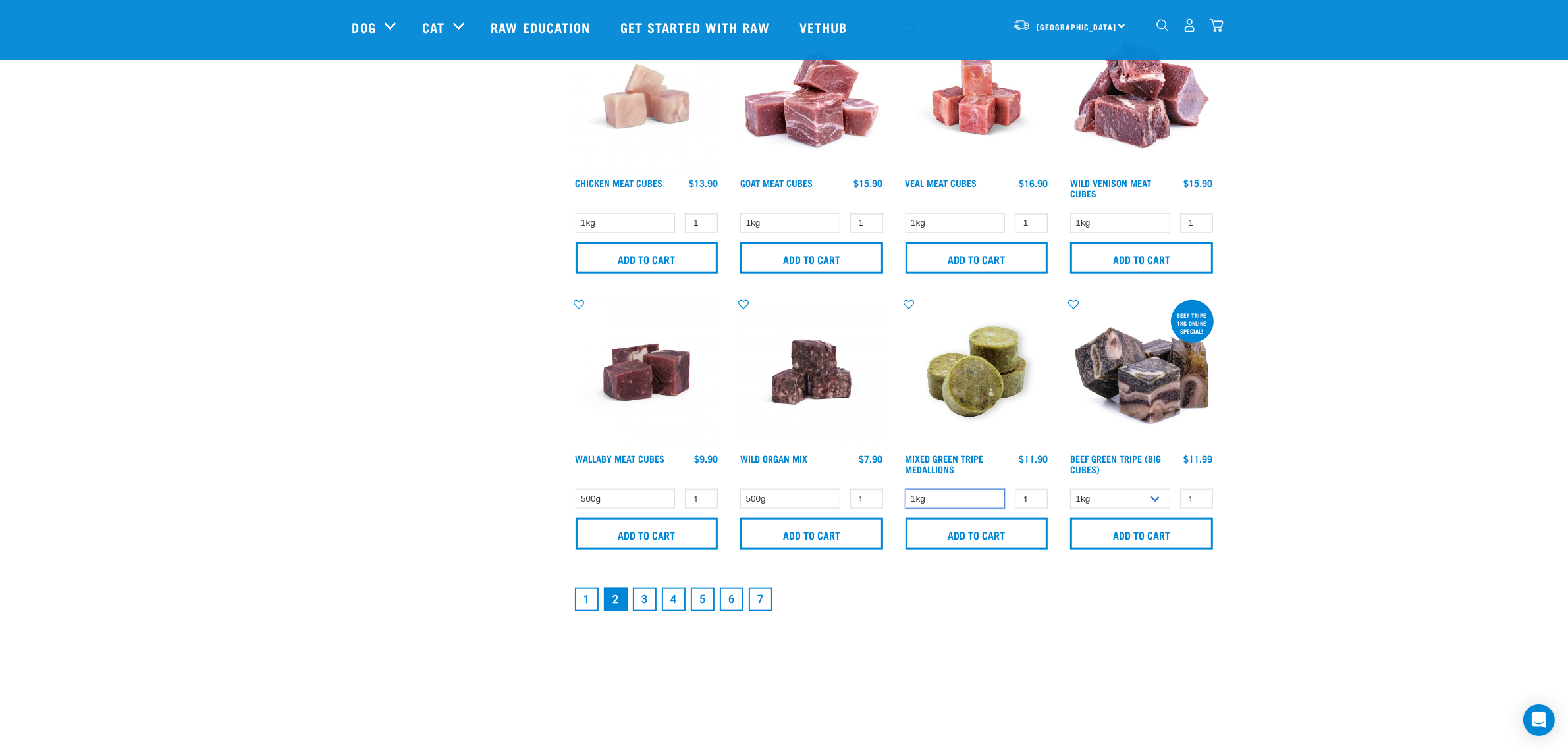
click at [926, 500] on select "1kg" at bounding box center [955, 499] width 100 height 20
click at [640, 588] on link "3" at bounding box center [645, 599] width 24 height 24
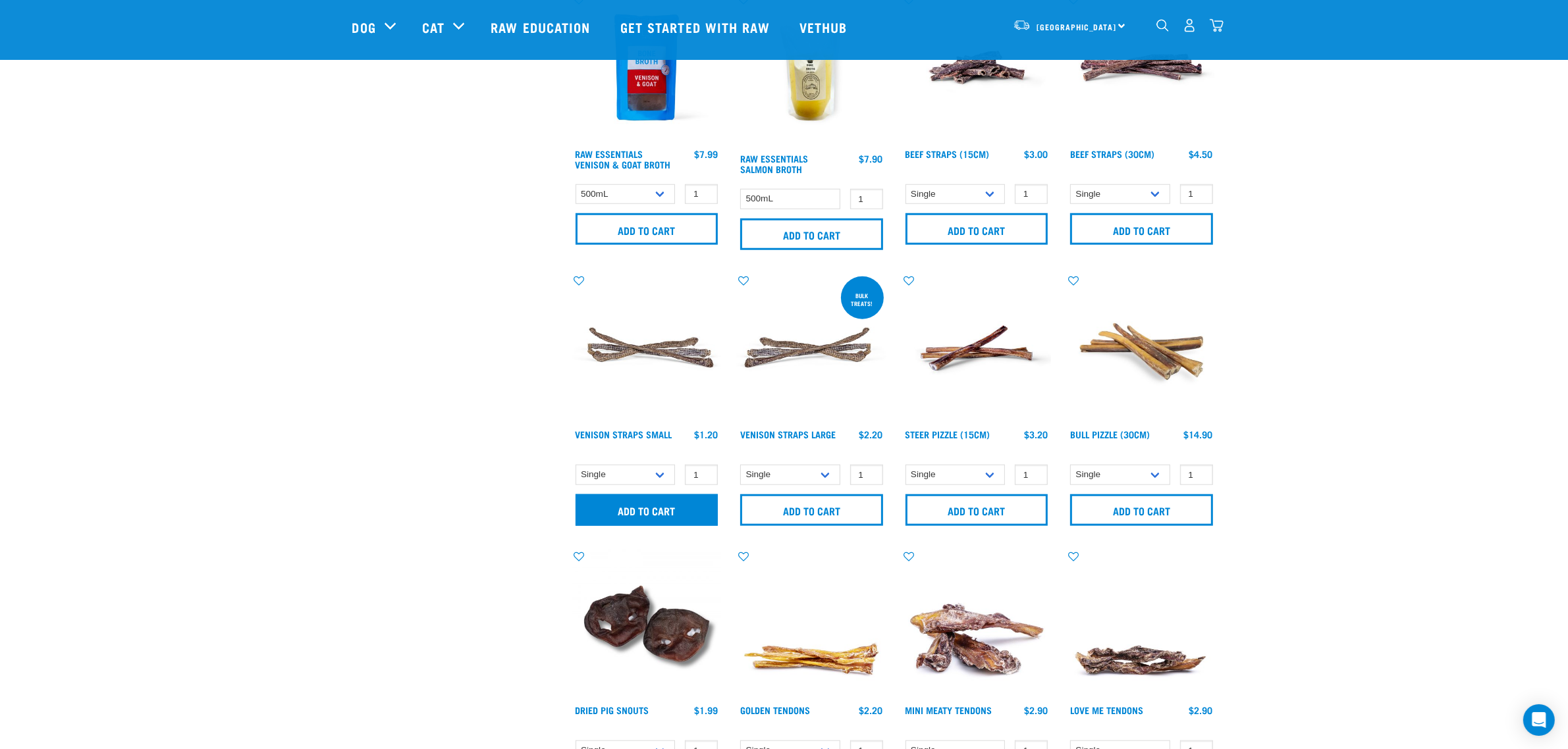
scroll to position [1152, 0]
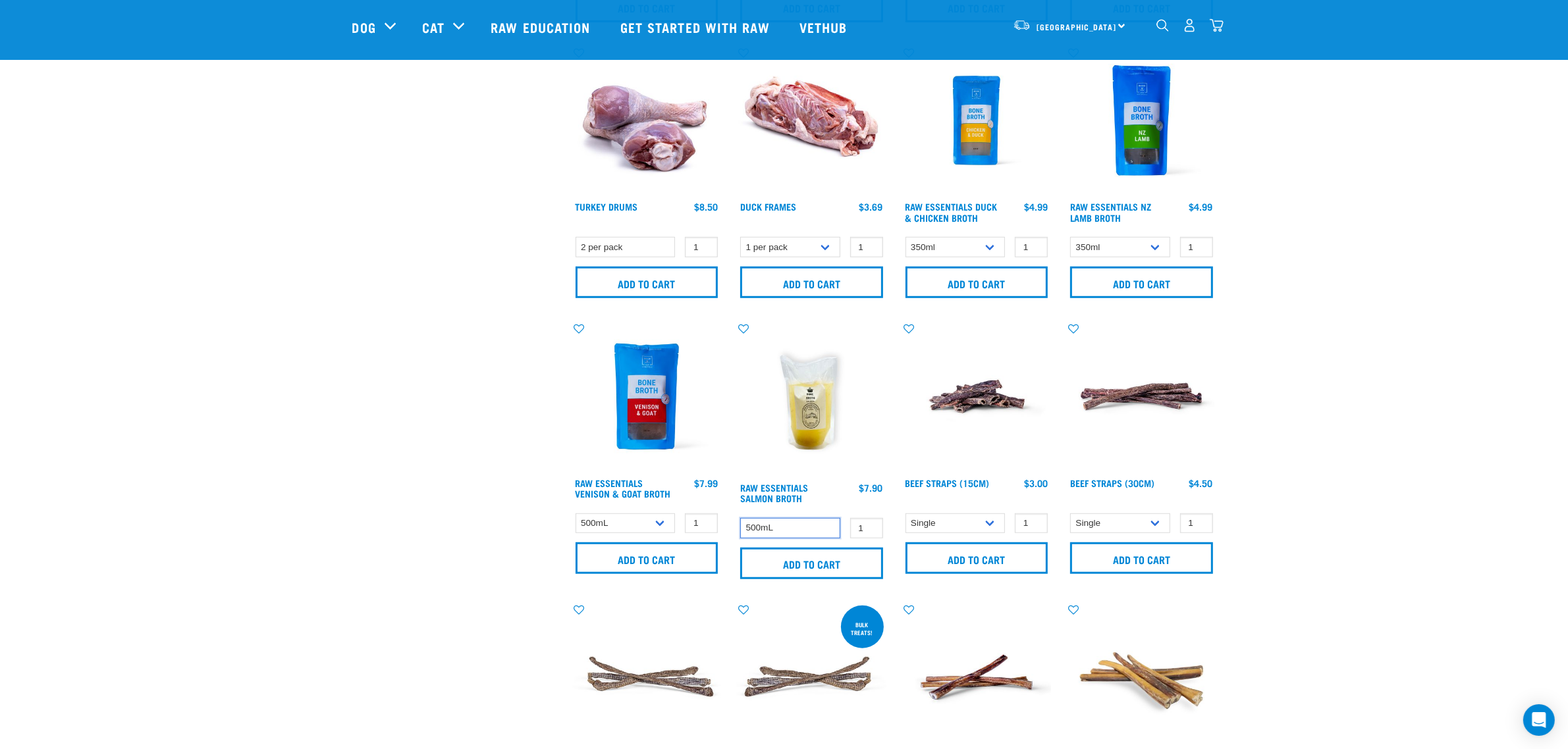
click at [802, 522] on select "500mL" at bounding box center [790, 528] width 100 height 20
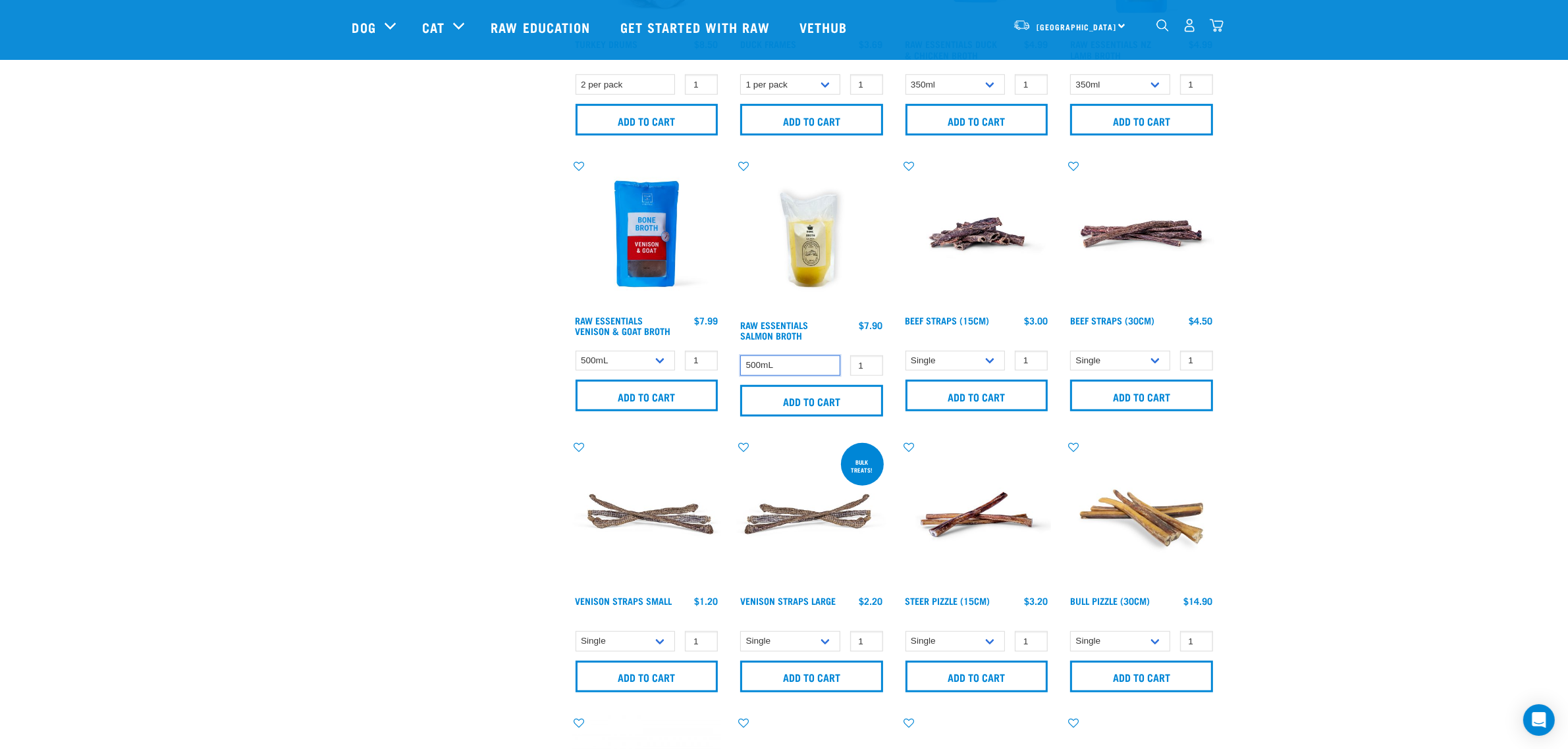
scroll to position [1314, 0]
click at [939, 363] on select "Single 6 per pack" at bounding box center [955, 361] width 100 height 20
drag, startPoint x: 1390, startPoint y: 360, endPoint x: 1128, endPoint y: 350, distance: 262.2
click at [1126, 360] on select "Single 6 per pack 25 per pack" at bounding box center [1120, 361] width 100 height 20
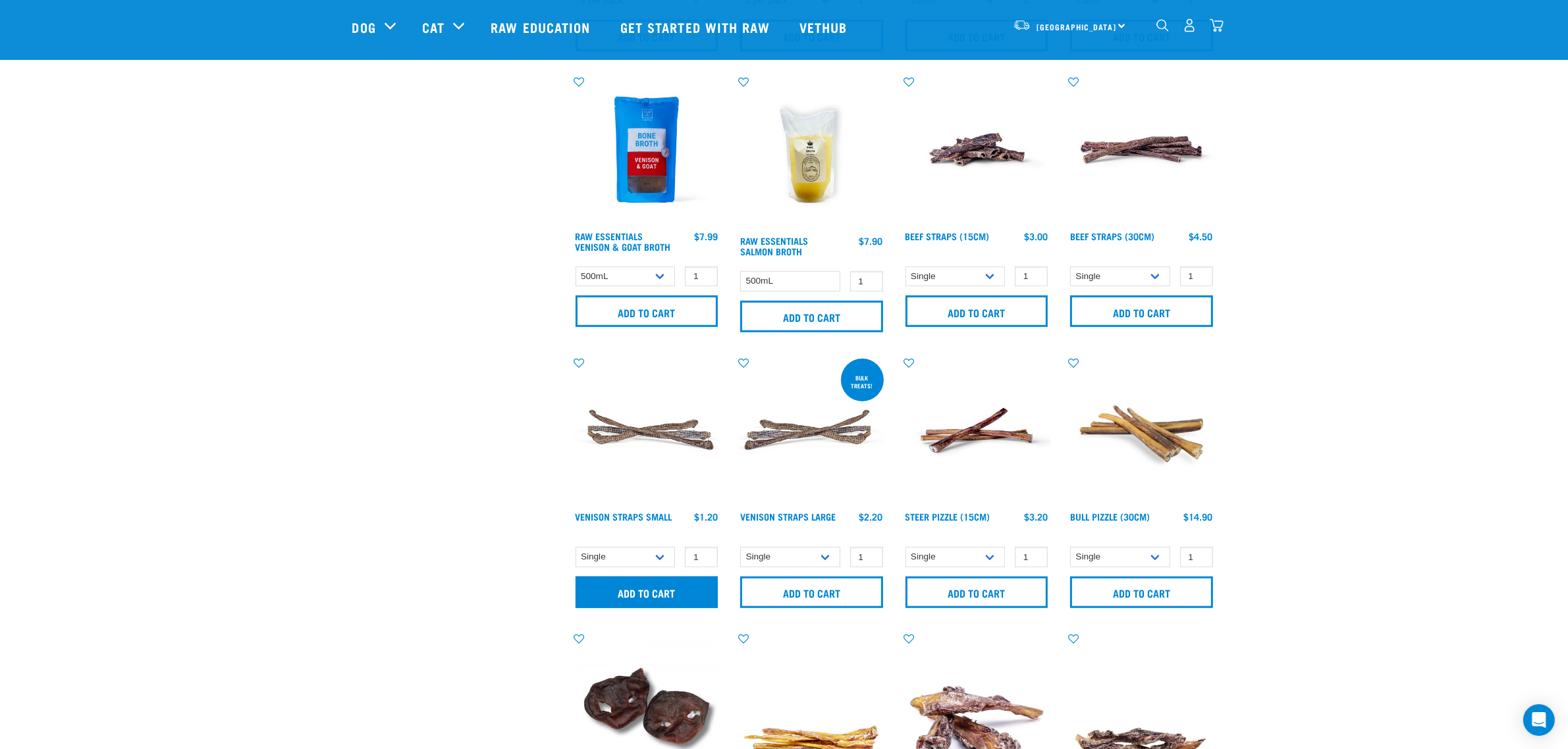
scroll to position [1478, 0]
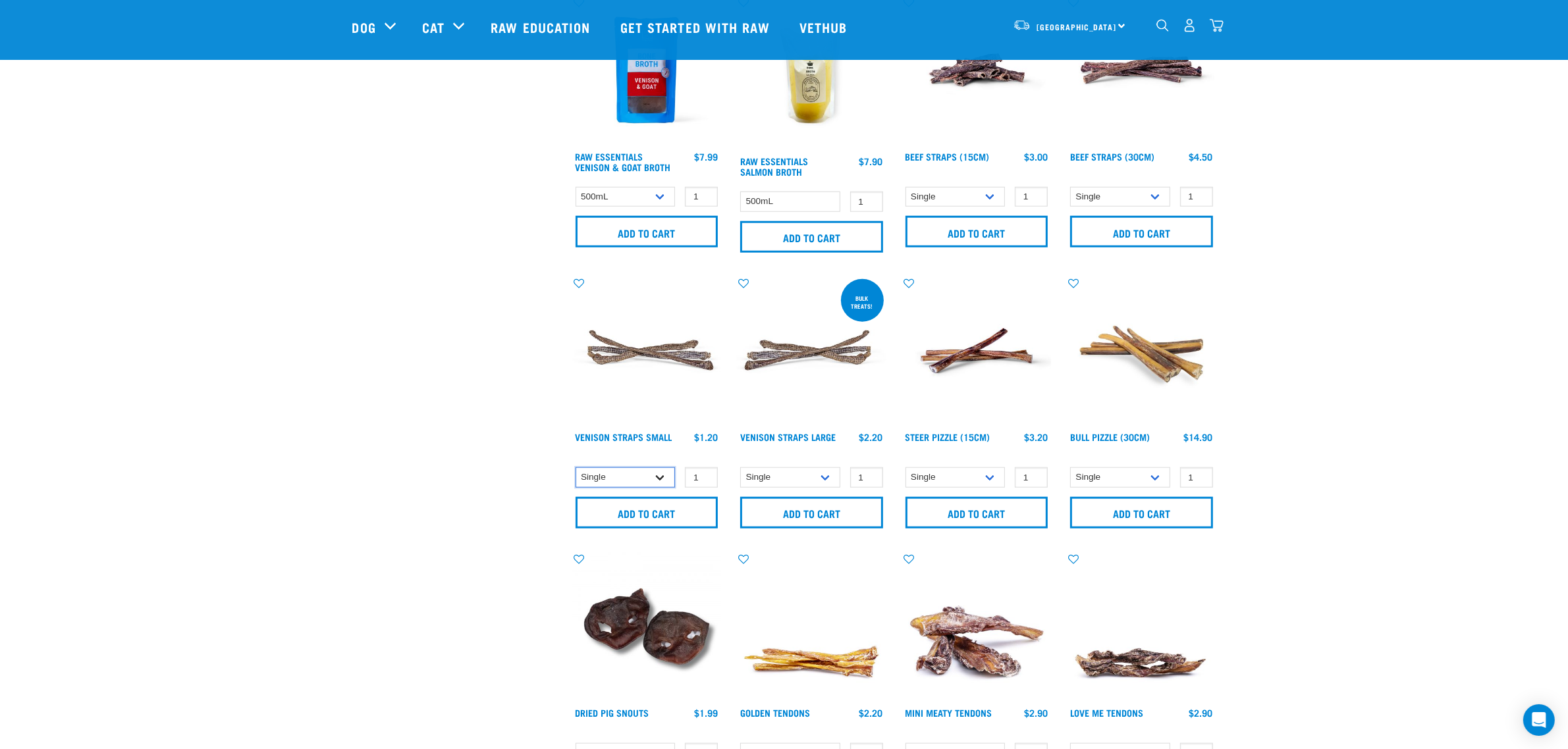
click at [633, 471] on select "Single 10 per pack 25 per pack" at bounding box center [625, 477] width 100 height 20
drag, startPoint x: 403, startPoint y: 460, endPoint x: 446, endPoint y: 459, distance: 43.0
click at [788, 478] on select "Single 10 per pack 25 per pack" at bounding box center [790, 477] width 100 height 20
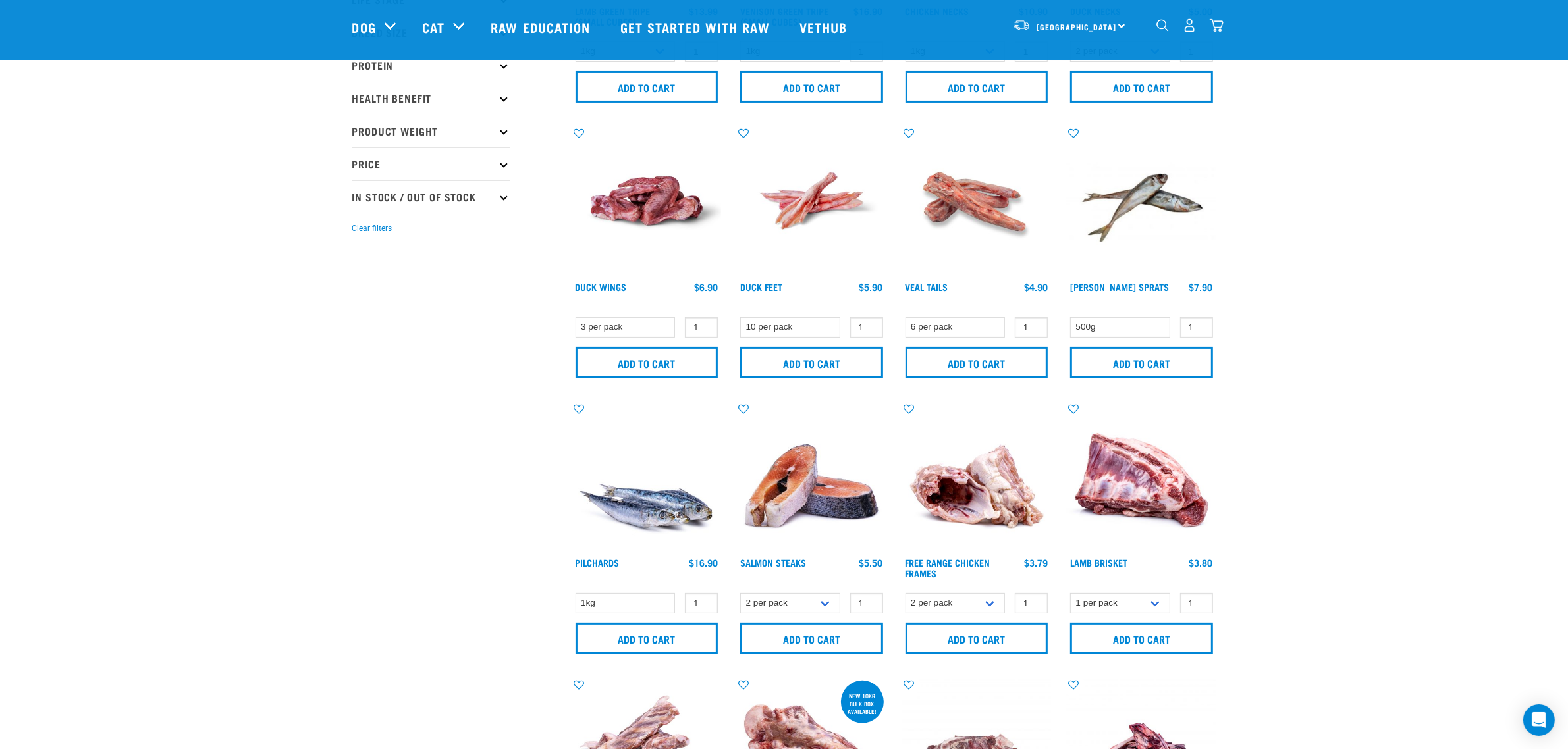
scroll to position [0, 0]
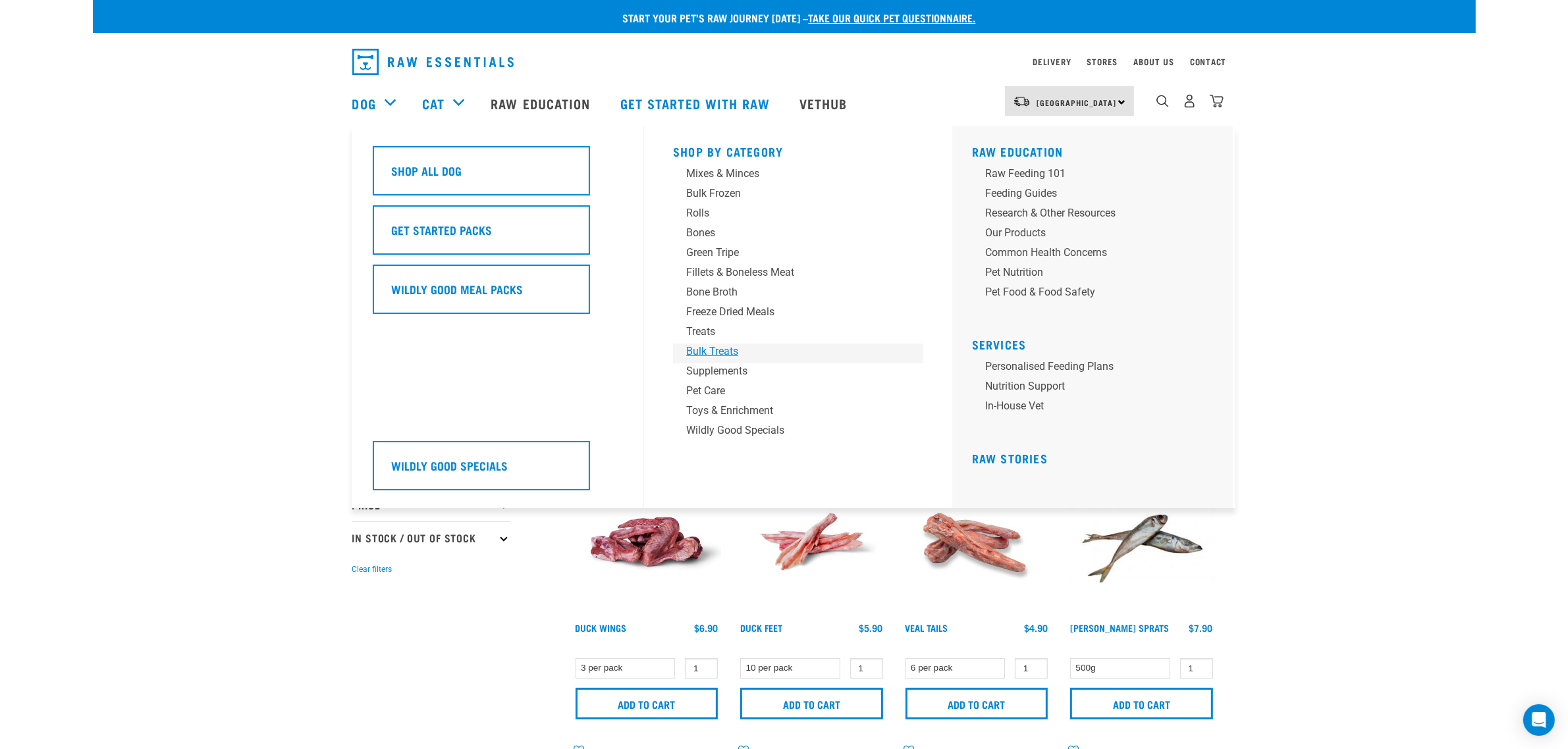
click at [713, 352] on div "Bulk Treats" at bounding box center [789, 351] width 206 height 16
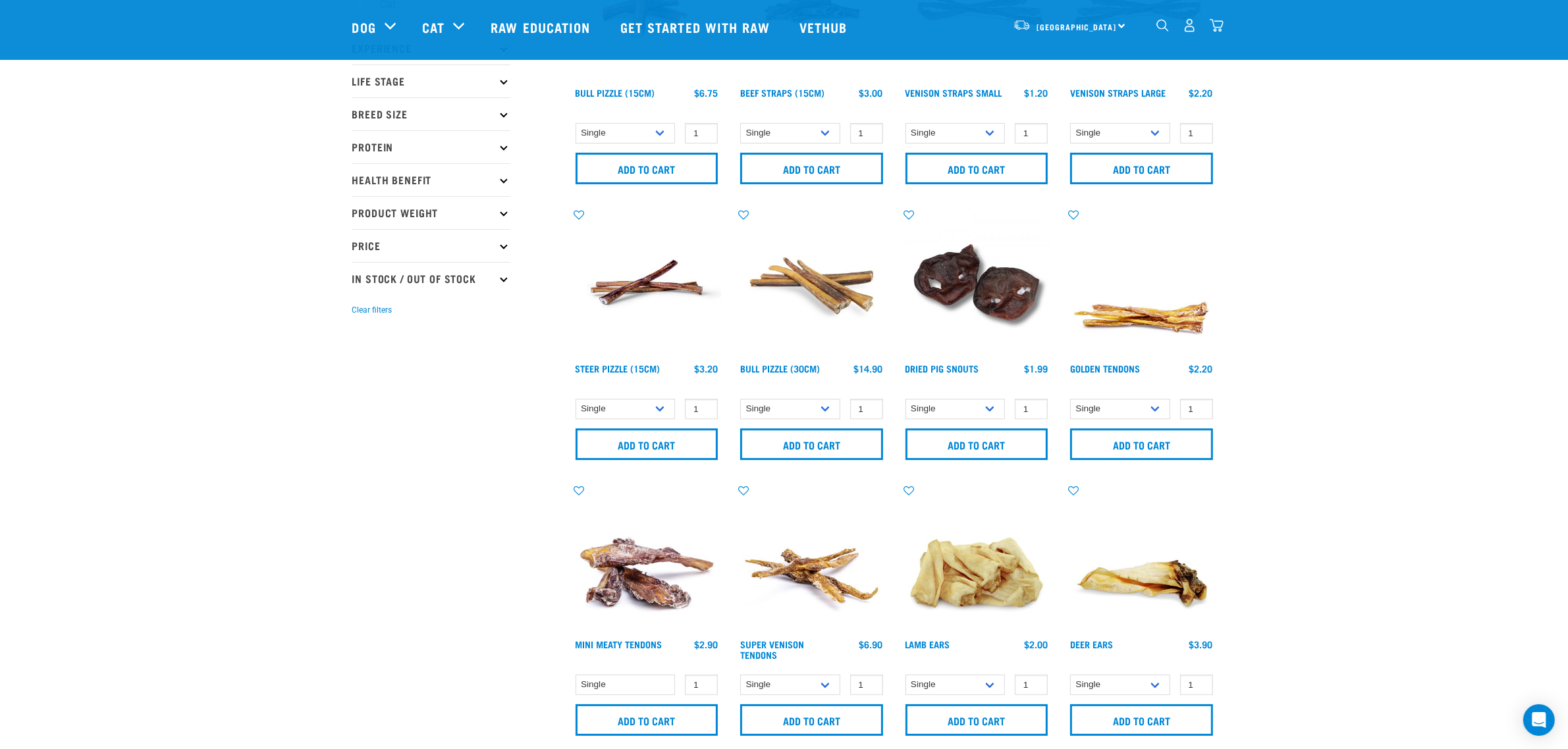
scroll to position [165, 0]
